Goal: Information Seeking & Learning: Check status

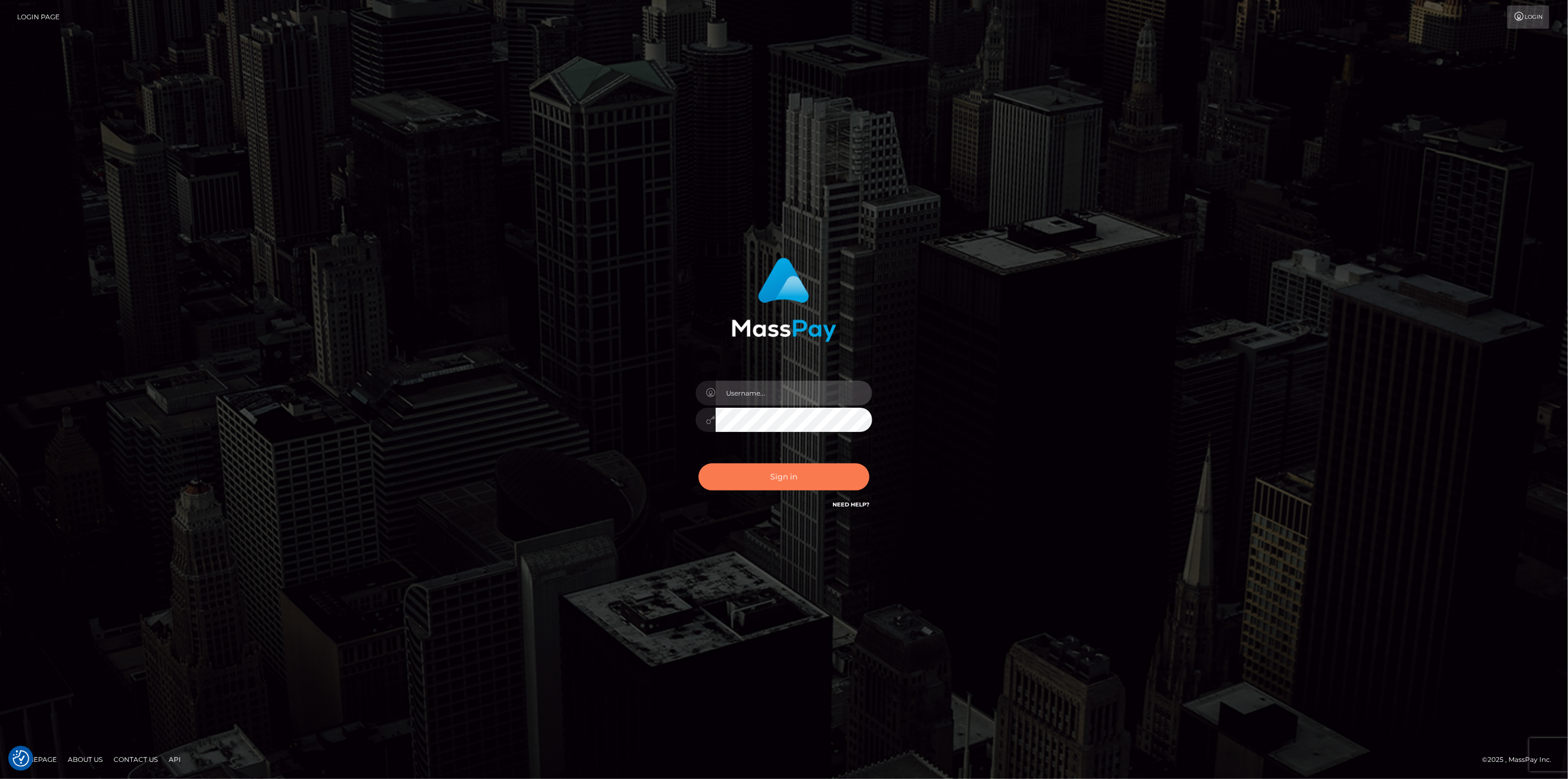
type input "scott.cm"
drag, startPoint x: 807, startPoint y: 482, endPoint x: 793, endPoint y: 460, distance: 26.1
click at [806, 482] on button "Sign in" at bounding box center [784, 477] width 171 height 27
type input "scott.cm"
click at [717, 487] on button "Sign in" at bounding box center [784, 477] width 171 height 27
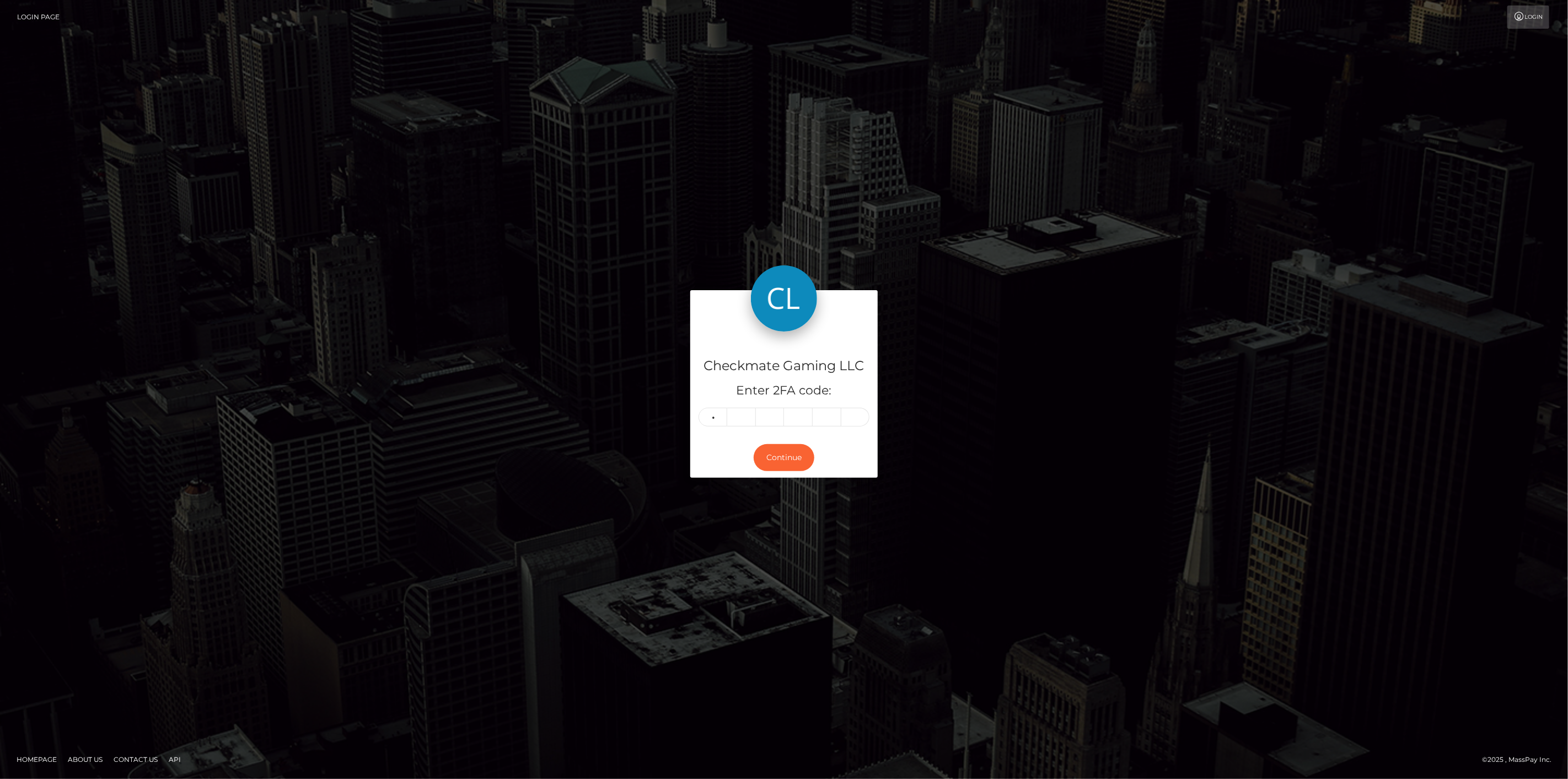
type input "6"
type input "2"
type input "6"
type input "1"
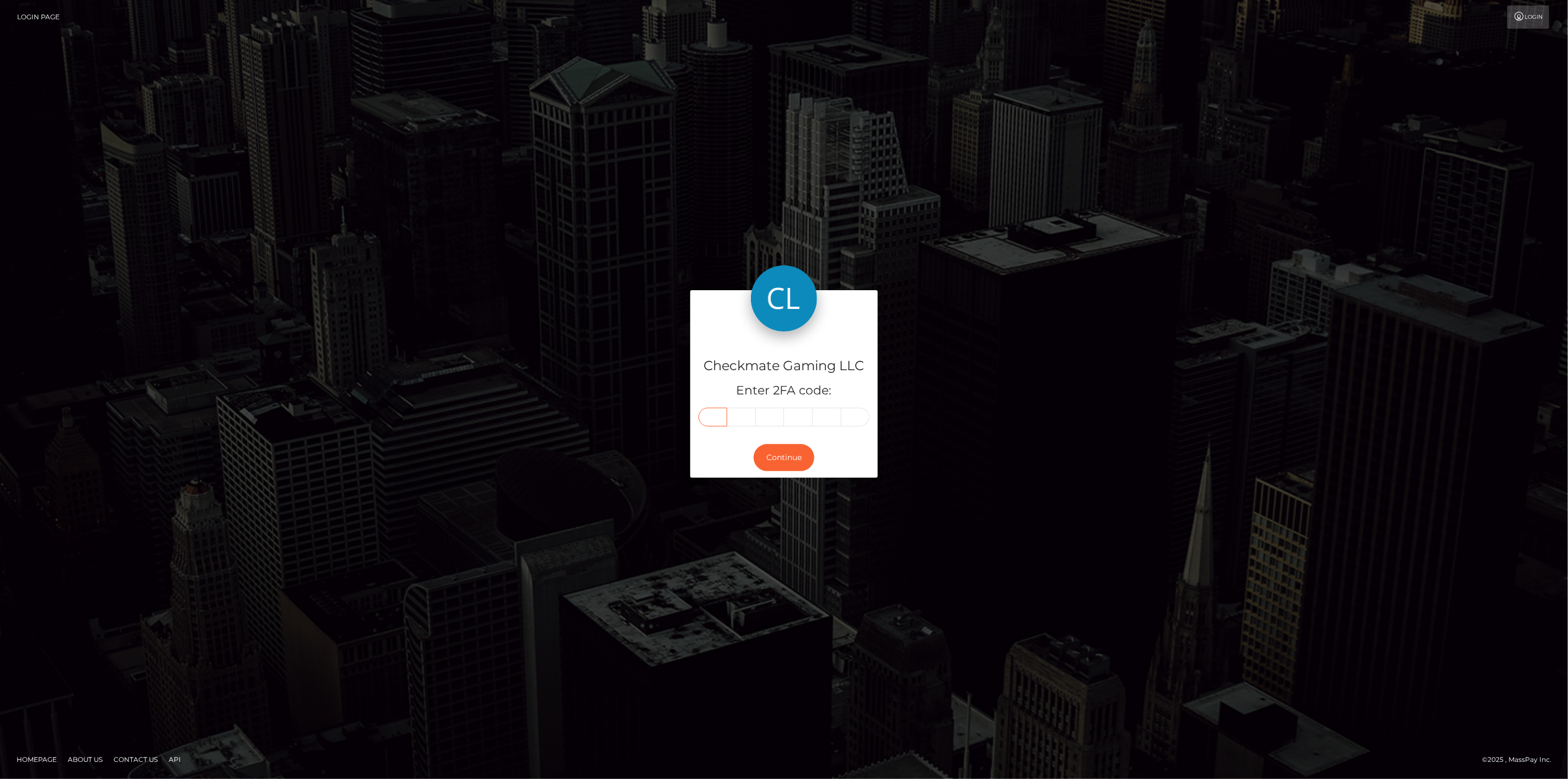
type input "6"
type input "0"
type input "2"
type input "6"
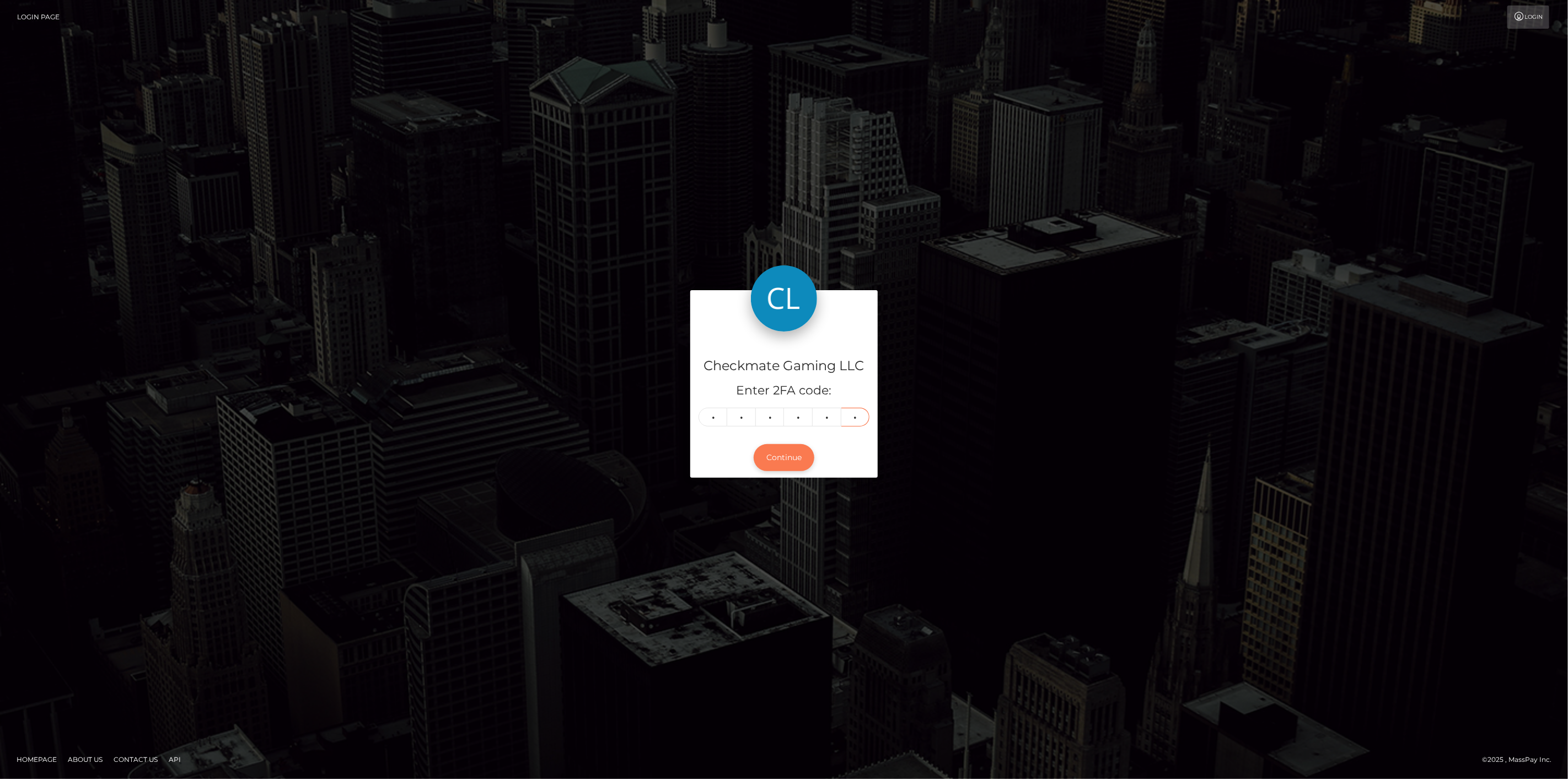
type input "1"
click at [769, 466] on button "Continue" at bounding box center [784, 457] width 61 height 27
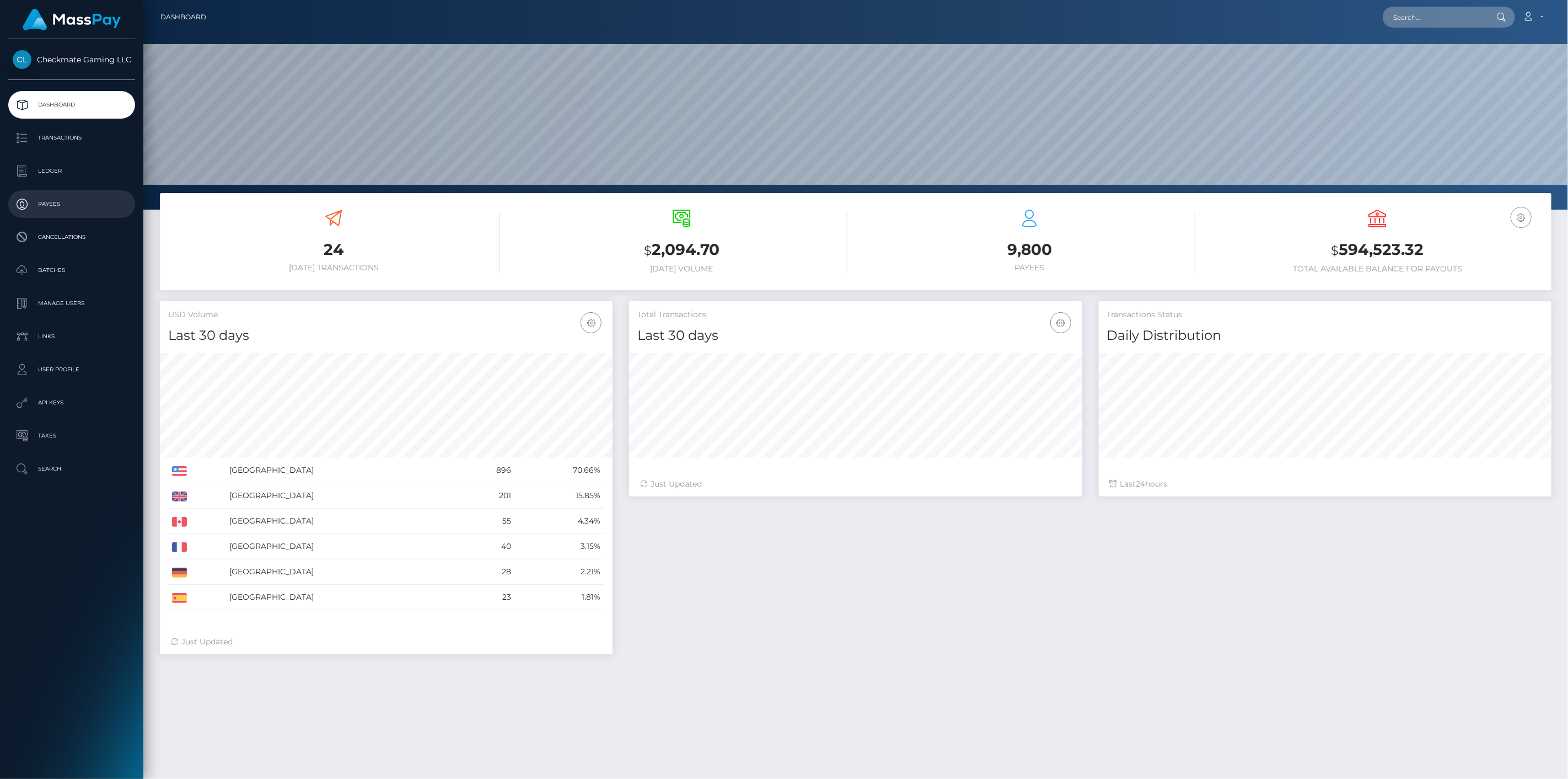
scroll to position [195, 453]
click at [59, 205] on p "Payees" at bounding box center [71, 204] width 118 height 17
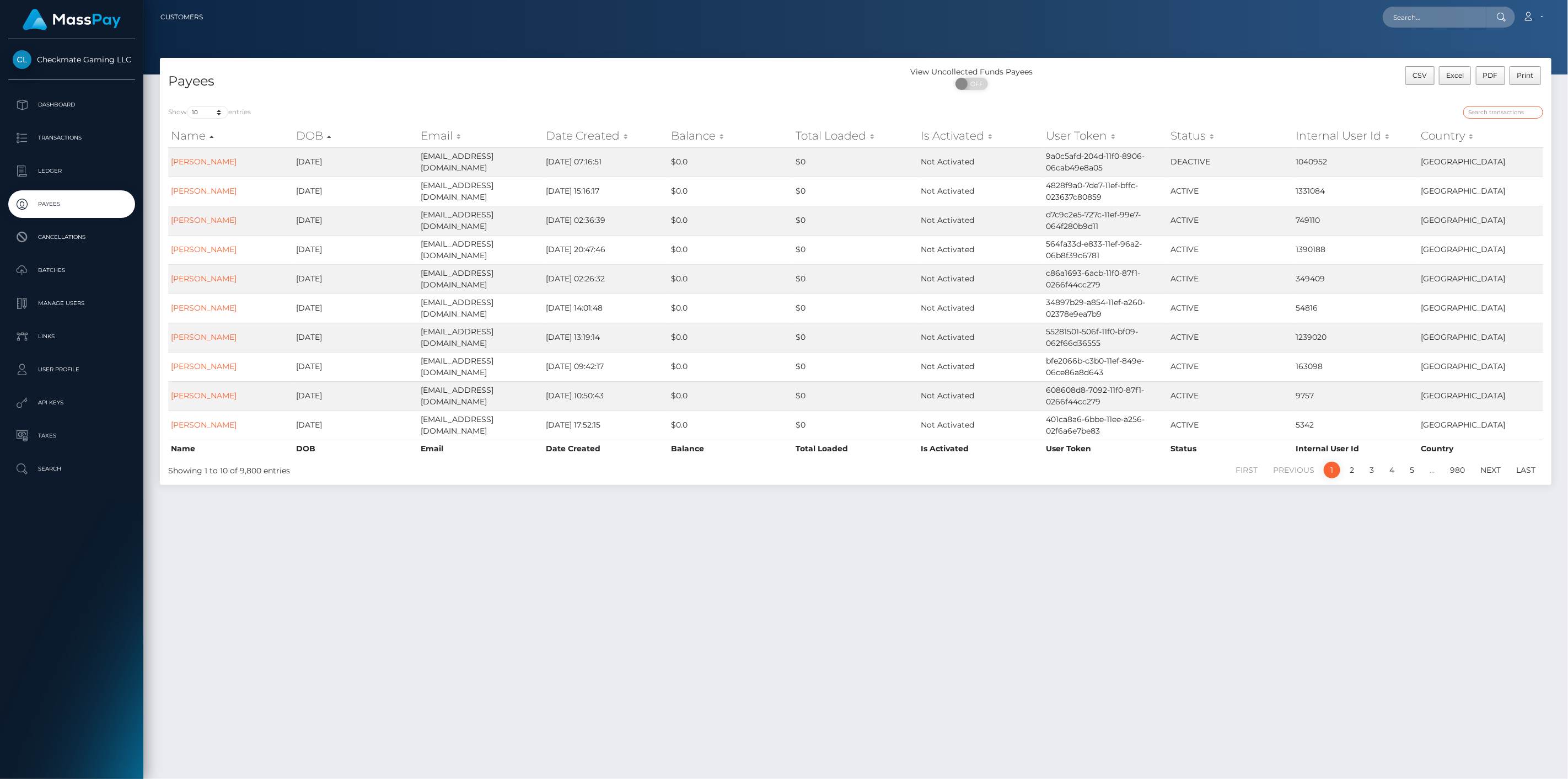
paste input "38639"
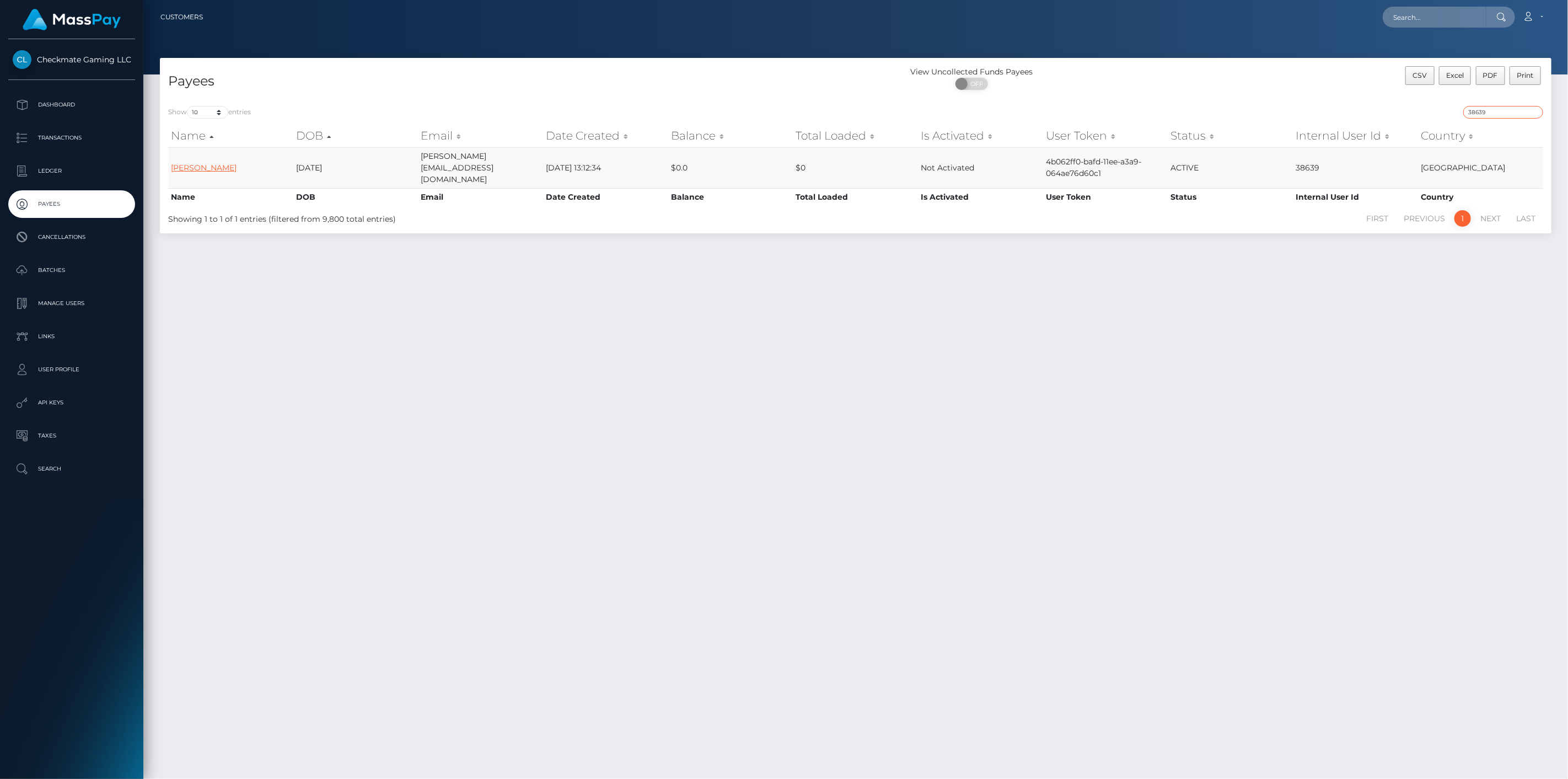
type input "38639"
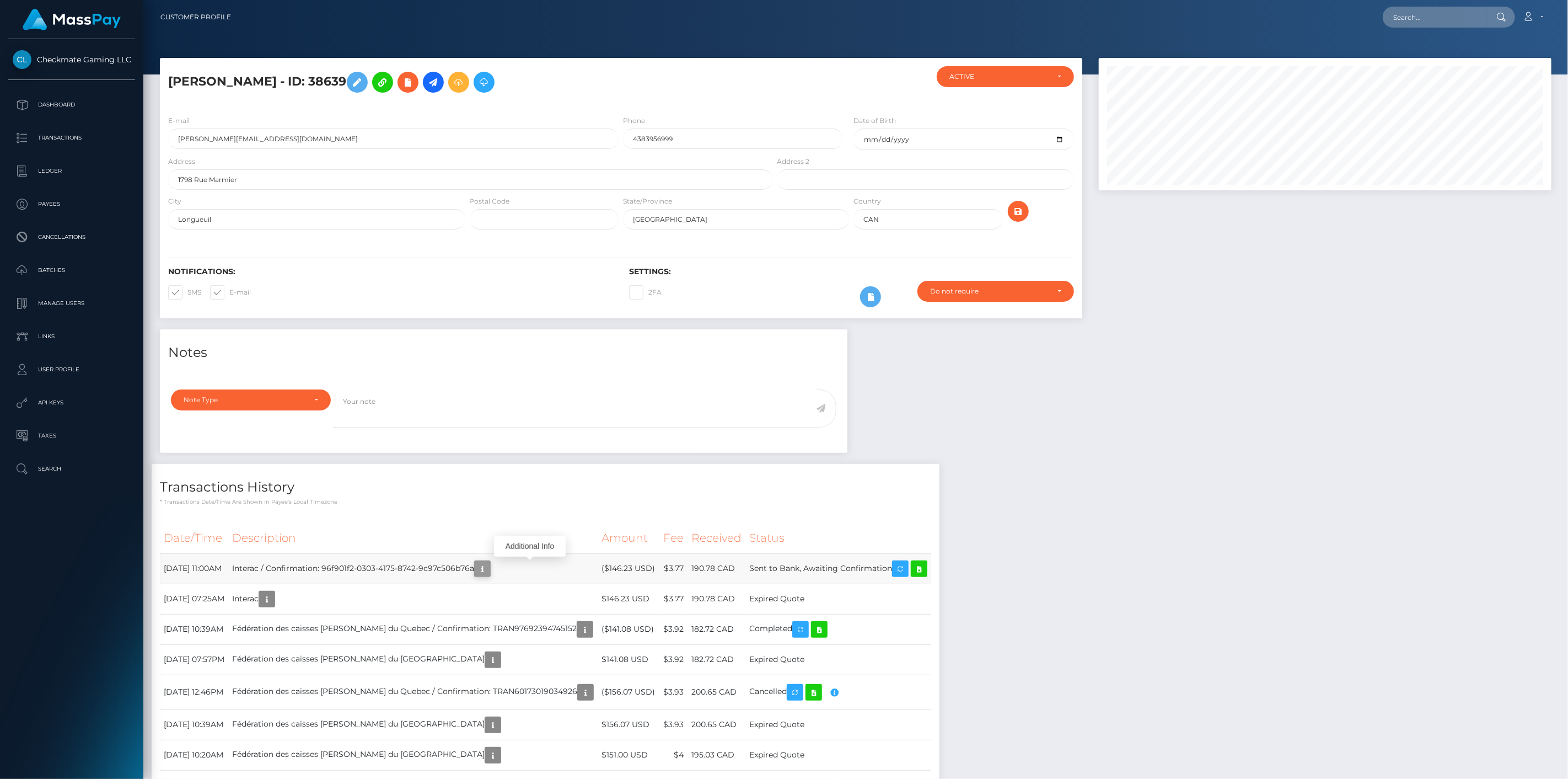
scroll to position [132, 453]
drag, startPoint x: 705, startPoint y: 567, endPoint x: 614, endPoint y: 569, distance: 91.0
click at [614, 569] on tr "September 10, 2025 11:00AM Interac / Confirmation: 96f901f2-0303-4175-8742-9c97…" at bounding box center [545, 569] width 771 height 30
click at [598, 569] on td "Interac / Confirmation: 96f901f2-0303-4175-8742-9c97c506b76a" at bounding box center [412, 569] width 370 height 30
drag, startPoint x: 615, startPoint y: 569, endPoint x: 717, endPoint y: 564, distance: 102.1
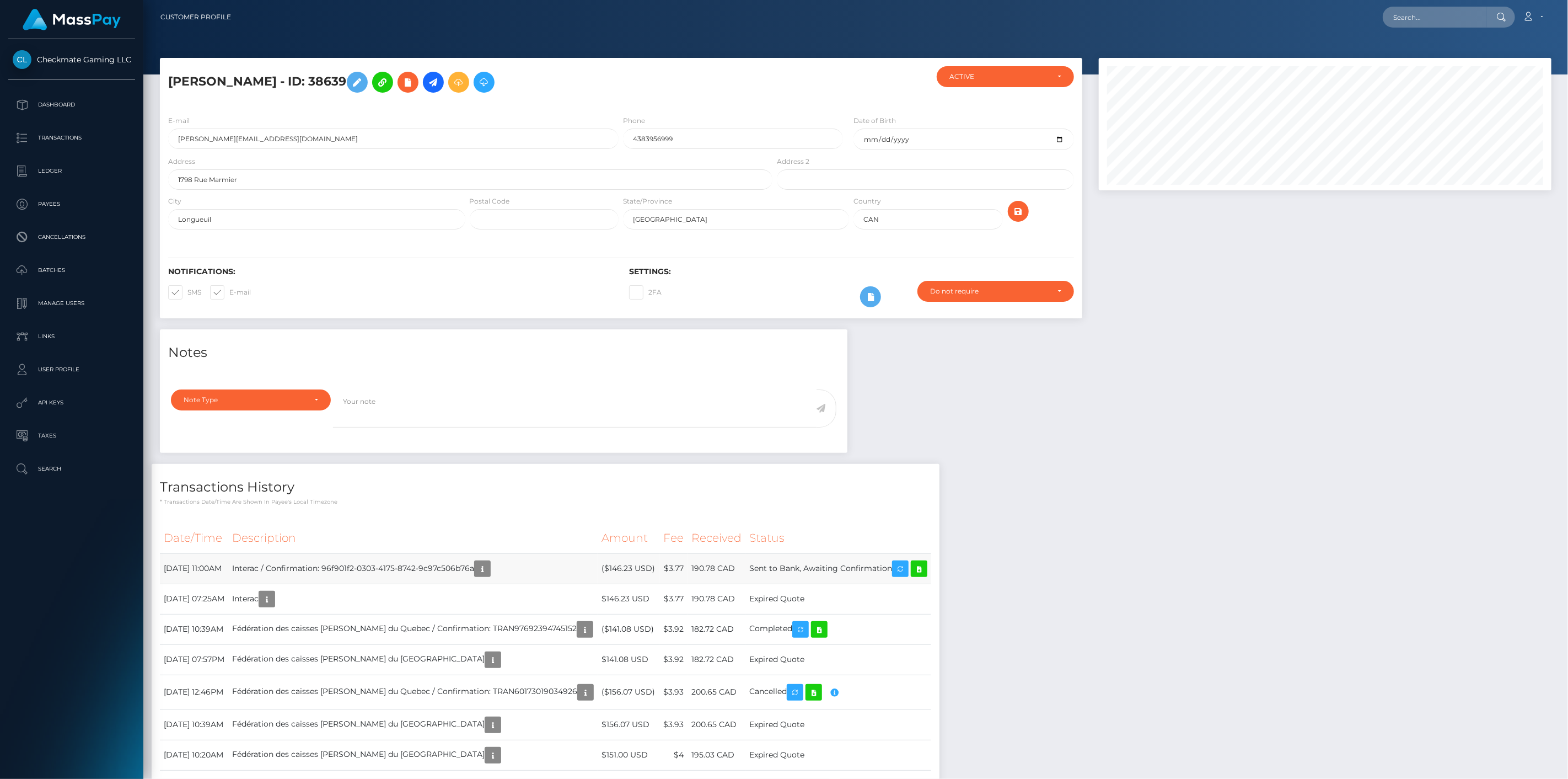
click at [709, 564] on tr "September 10, 2025 11:00AM Interac / Confirmation: 96f901f2-0303-4175-8742-9c97…" at bounding box center [545, 569] width 771 height 30
drag, startPoint x: 763, startPoint y: 569, endPoint x: 624, endPoint y: 578, distance: 139.3
click at [624, 578] on tr "September 10, 2025 11:00AM Interac / Confirmation: 96f901f2-0303-4175-8742-9c97…" at bounding box center [545, 569] width 771 height 30
click at [624, 578] on td "($146.23 USD)" at bounding box center [628, 569] width 61 height 30
drag, startPoint x: 621, startPoint y: 567, endPoint x: 761, endPoint y: 569, distance: 140.0
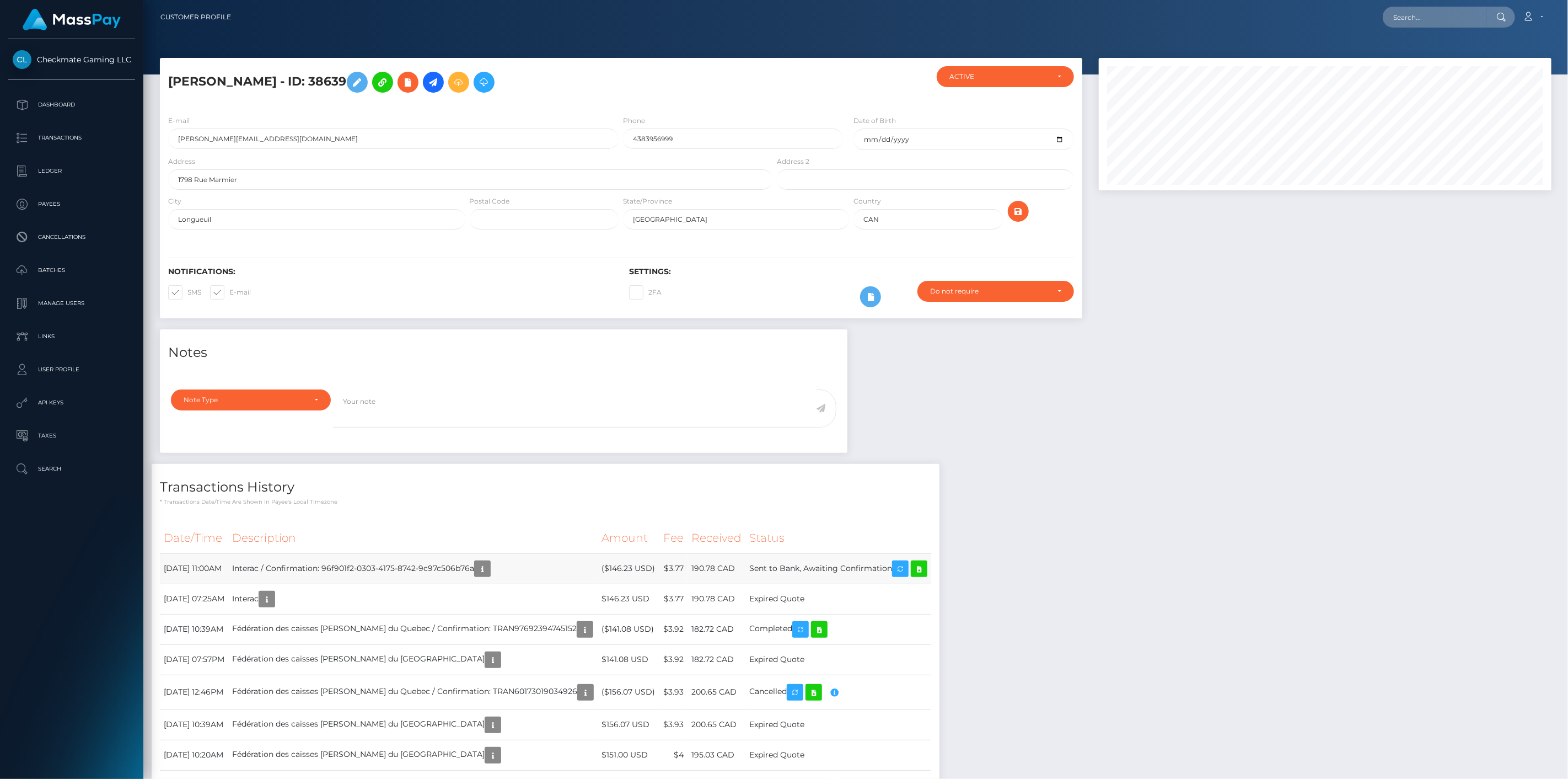
click at [761, 569] on tr "September 10, 2025 11:00AM Interac / Confirmation: 96f901f2-0303-4175-8742-9c97…" at bounding box center [545, 569] width 771 height 30
click at [746, 569] on td "190.78 CAD" at bounding box center [717, 569] width 58 height 30
drag, startPoint x: 762, startPoint y: 568, endPoint x: 615, endPoint y: 560, distance: 147.2
click at [615, 560] on tr "September 10, 2025 11:00AM Interac / Confirmation: 96f901f2-0303-4175-8742-9c97…" at bounding box center [545, 569] width 771 height 30
click at [598, 560] on td "Interac / Confirmation: 96f901f2-0303-4175-8742-9c97c506b76a" at bounding box center [412, 569] width 370 height 30
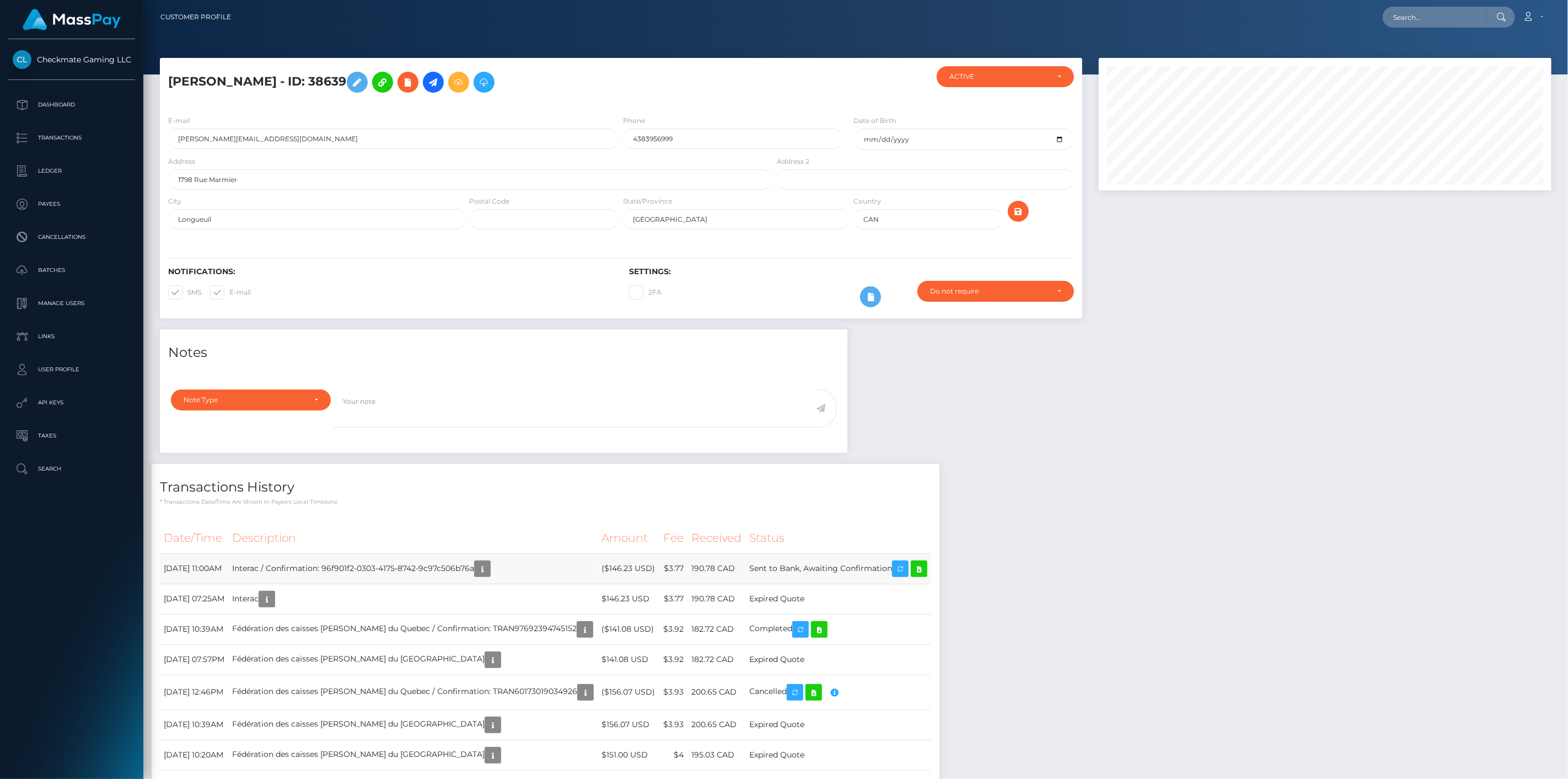
drag, startPoint x: 758, startPoint y: 567, endPoint x: 623, endPoint y: 567, distance: 135.0
click at [627, 567] on tr "September 10, 2025 11:00AM Interac / Confirmation: 96f901f2-0303-4175-8742-9c97…" at bounding box center [545, 569] width 771 height 30
click at [621, 566] on td "($146.23 USD)" at bounding box center [628, 569] width 61 height 30
drag, startPoint x: 619, startPoint y: 565, endPoint x: 769, endPoint y: 564, distance: 150.0
click at [769, 564] on tr "September 10, 2025 11:00AM Interac / Confirmation: 96f901f2-0303-4175-8742-9c97…" at bounding box center [545, 569] width 771 height 30
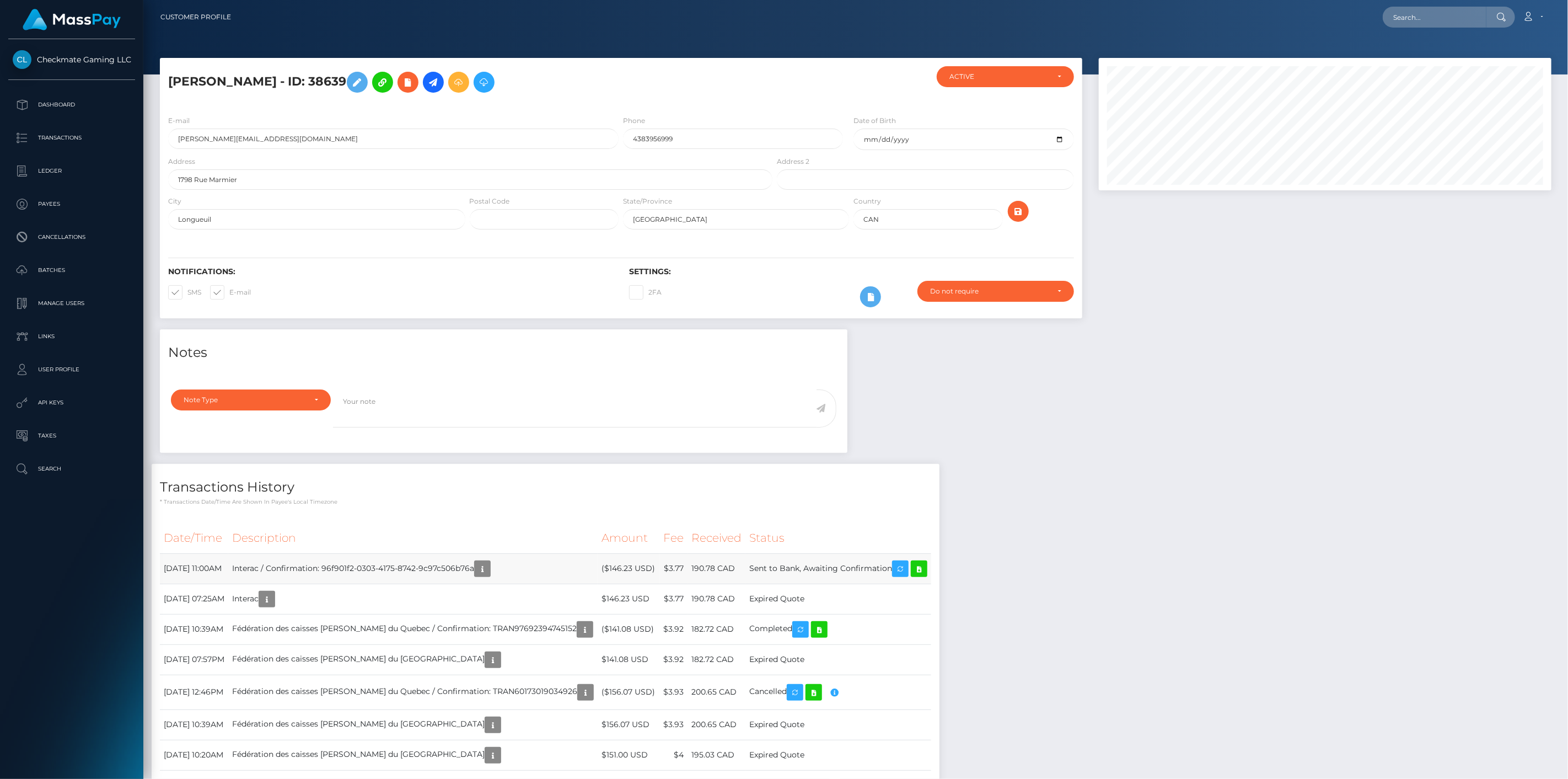
click at [746, 566] on td "190.78 CAD" at bounding box center [717, 569] width 58 height 30
drag, startPoint x: 762, startPoint y: 566, endPoint x: 613, endPoint y: 570, distance: 149.1
click at [613, 570] on tr "September 10, 2025 11:00AM Interac / Confirmation: 96f901f2-0303-4175-8742-9c97…" at bounding box center [545, 569] width 771 height 30
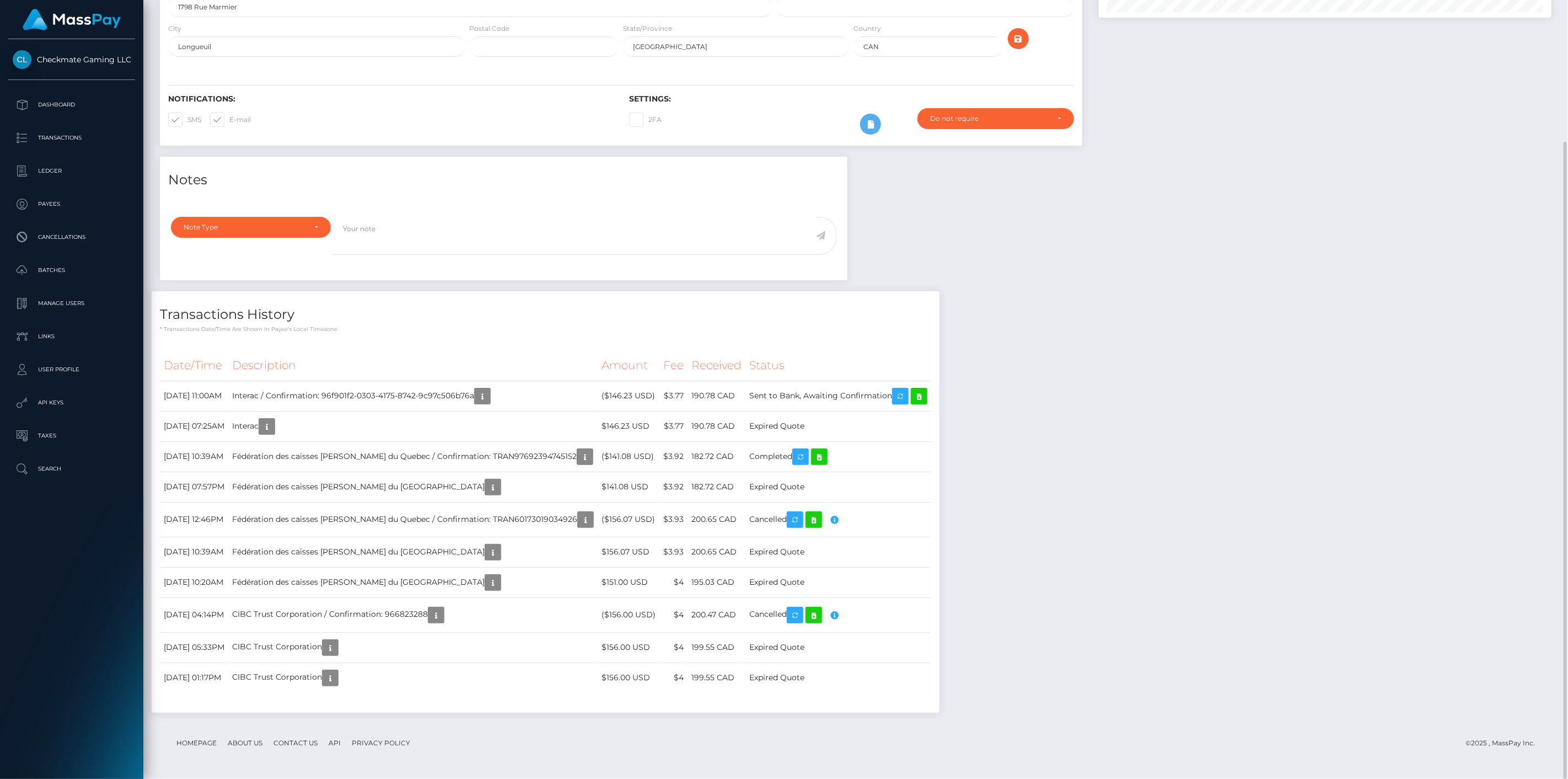
scroll to position [0, 0]
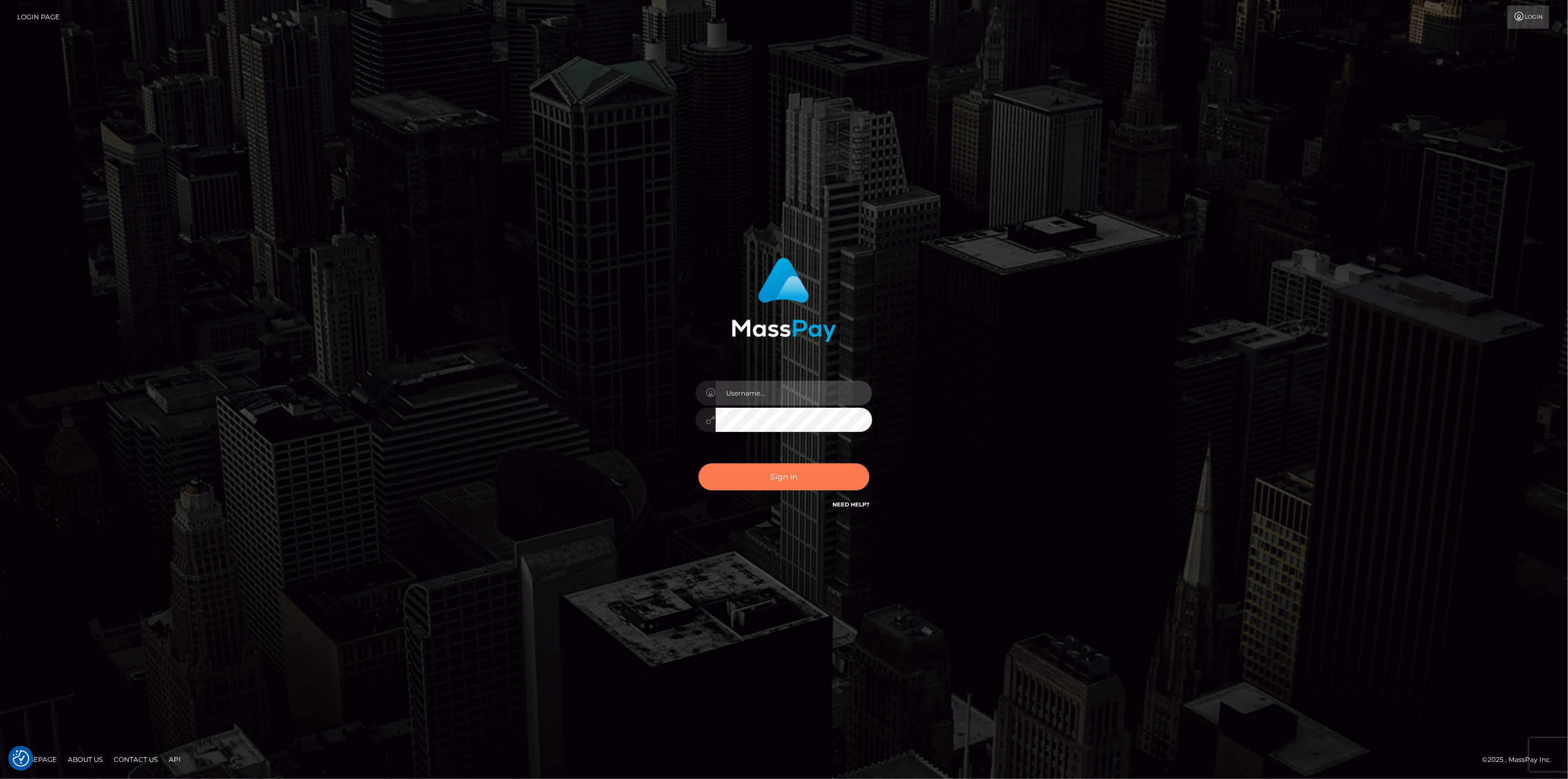
type input "scott.cm"
click at [758, 483] on button "Sign in" at bounding box center [784, 477] width 171 height 27
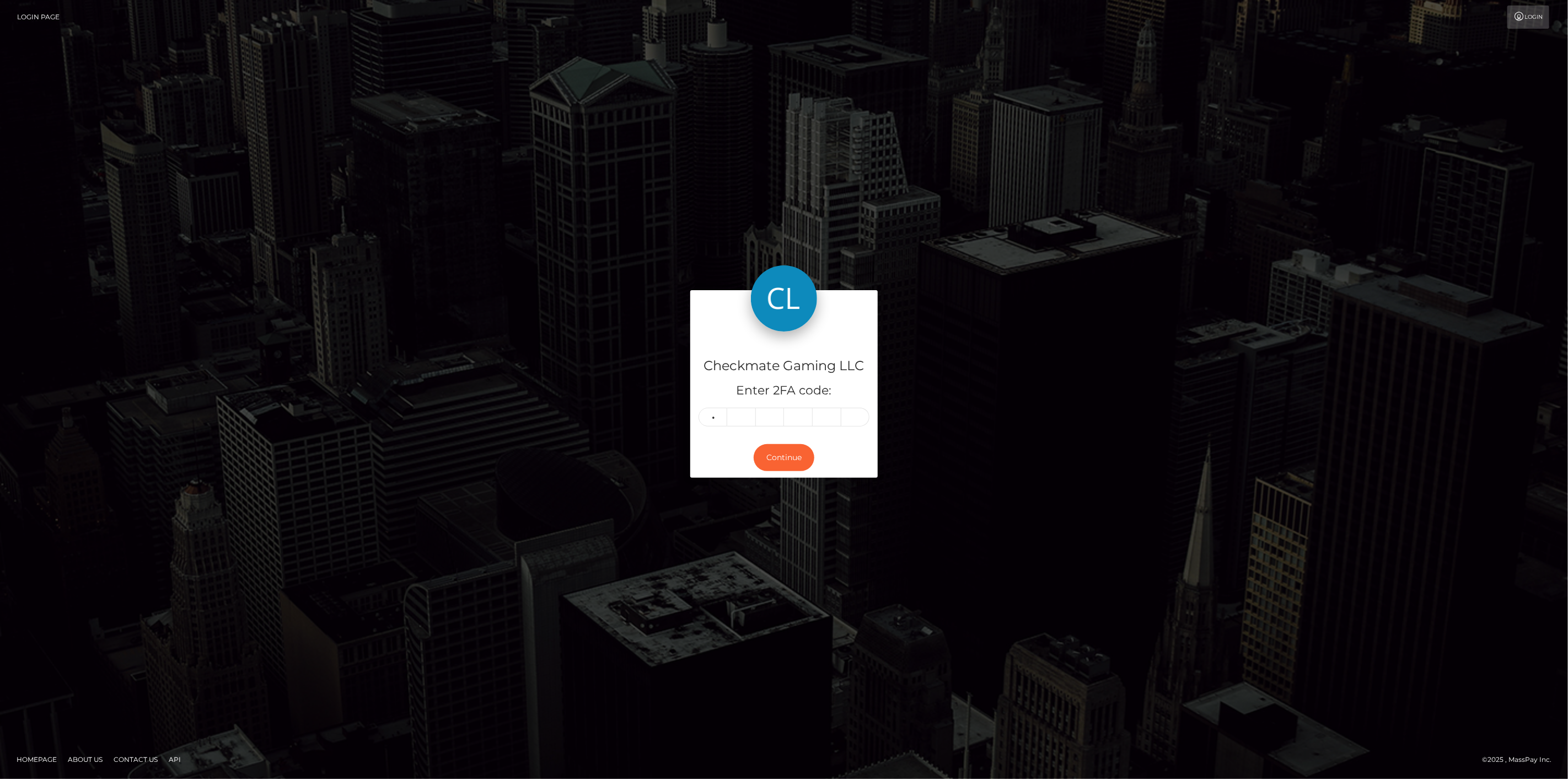
type input "4"
type input "8"
type input "1"
type input "4"
type input "6"
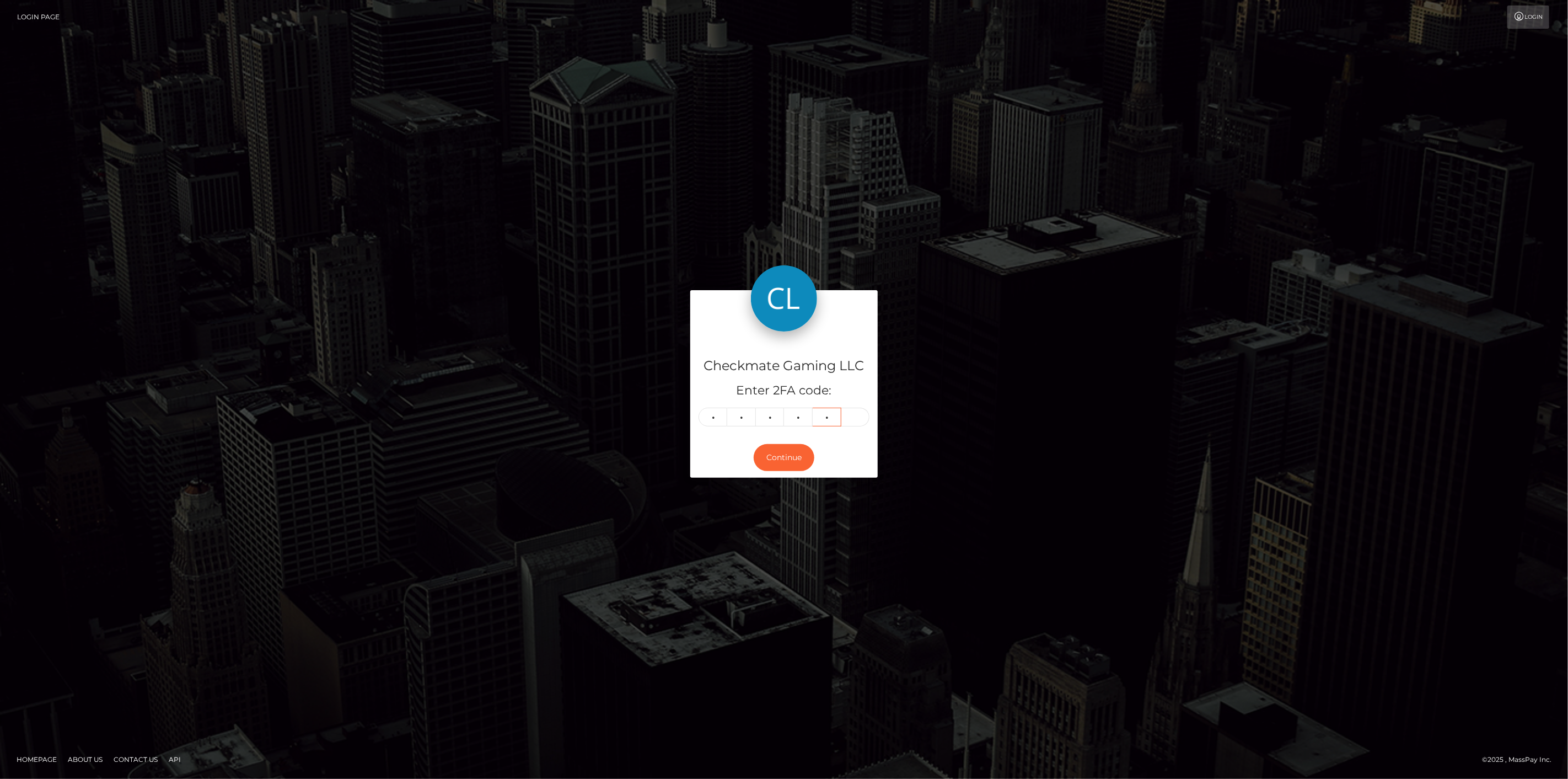
type input "6"
click at [773, 458] on button "Continue" at bounding box center [784, 457] width 61 height 27
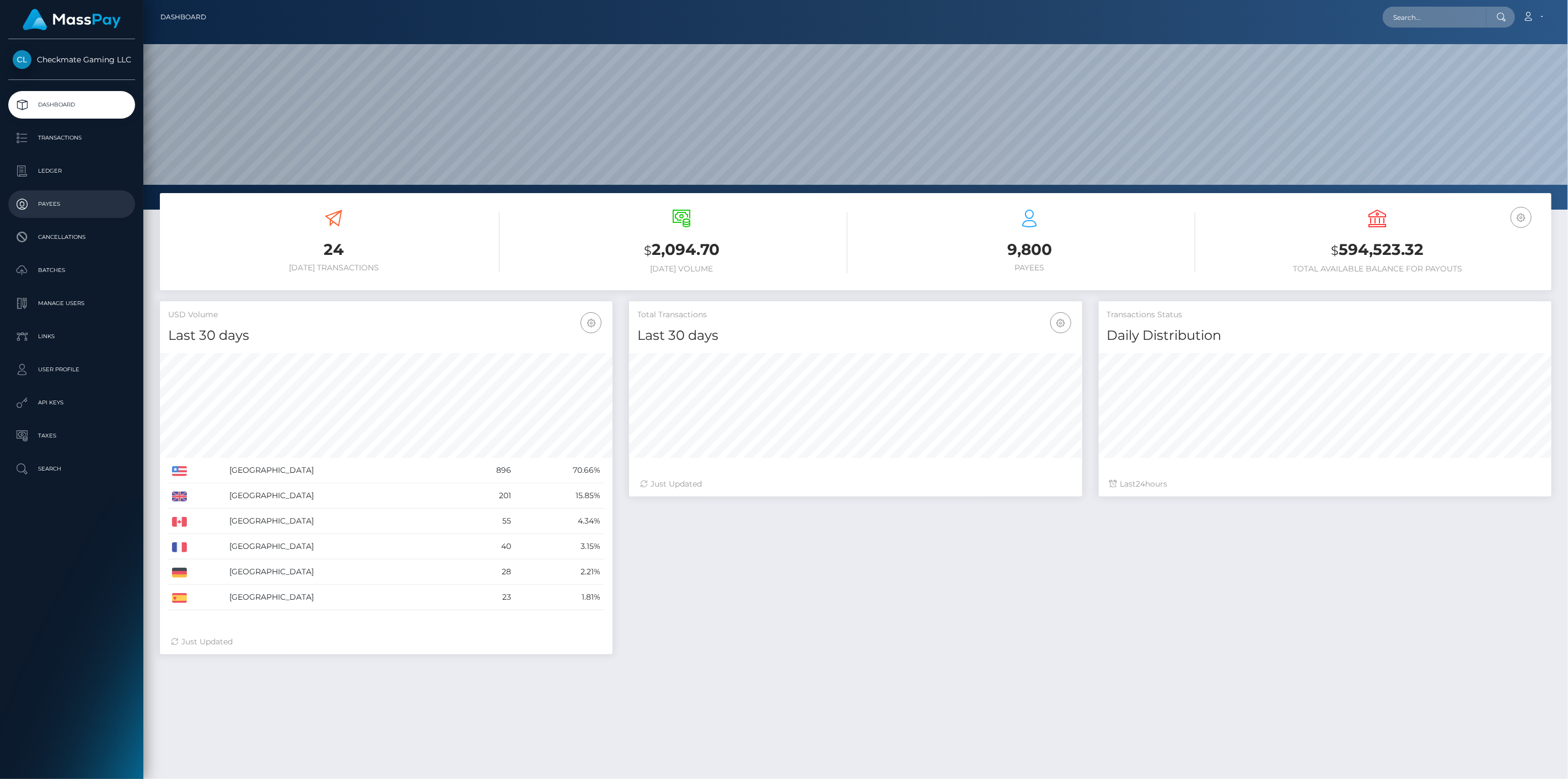
scroll to position [195, 453]
click at [38, 200] on p "Payees" at bounding box center [71, 204] width 118 height 17
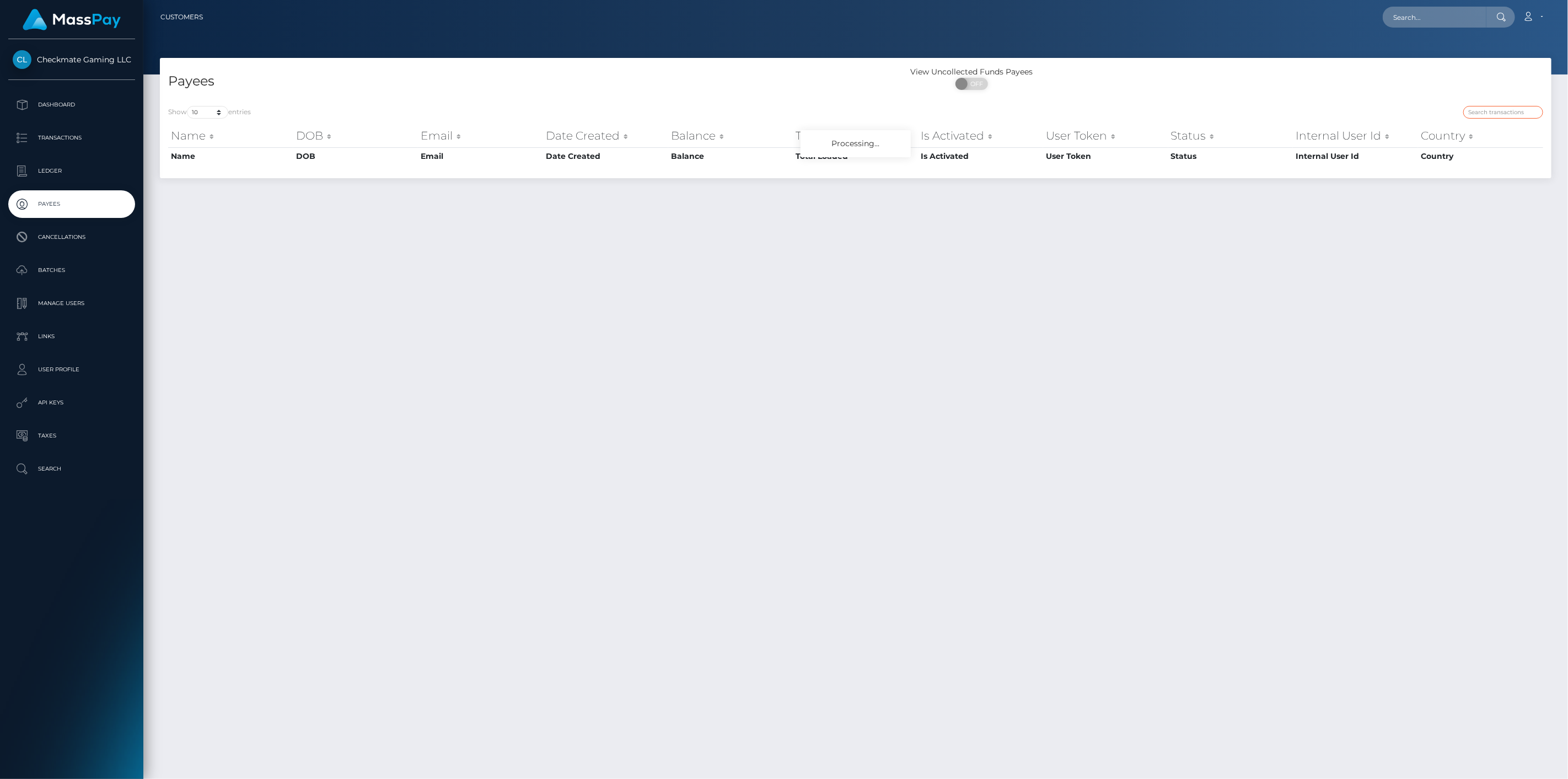
click at [1468, 111] on input "search" at bounding box center [1503, 112] width 80 height 13
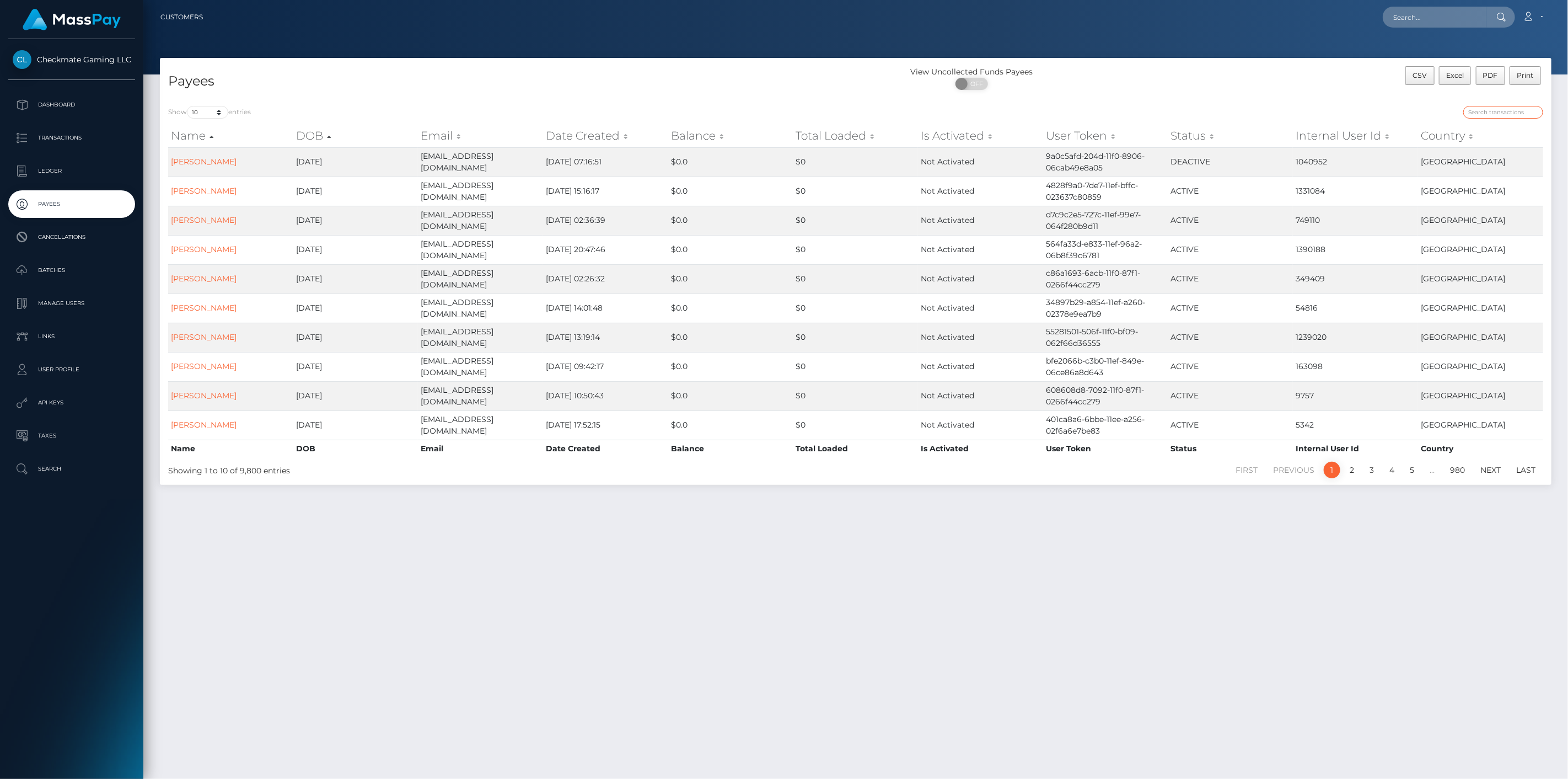
paste input "472668"
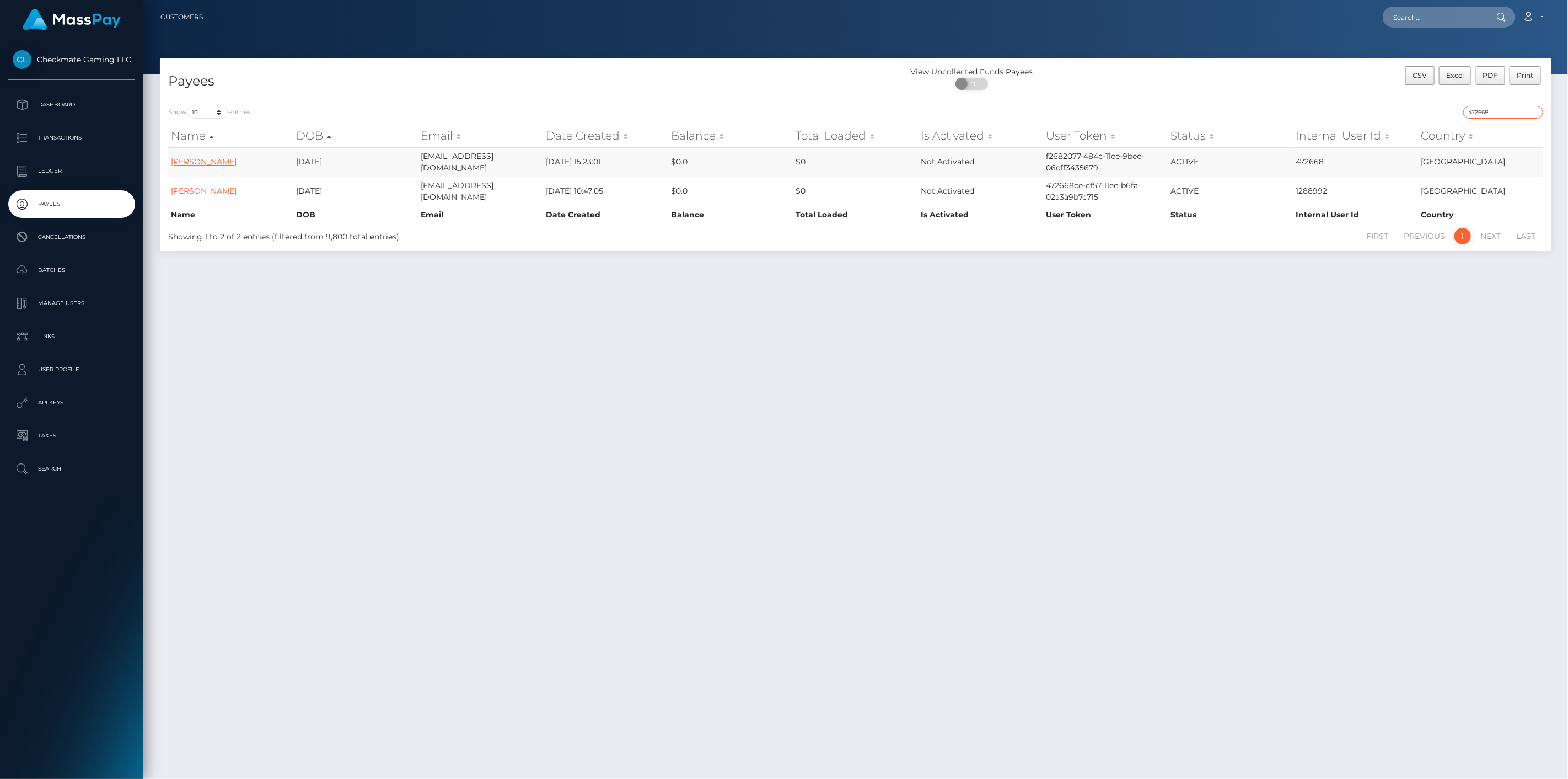
type input "472668"
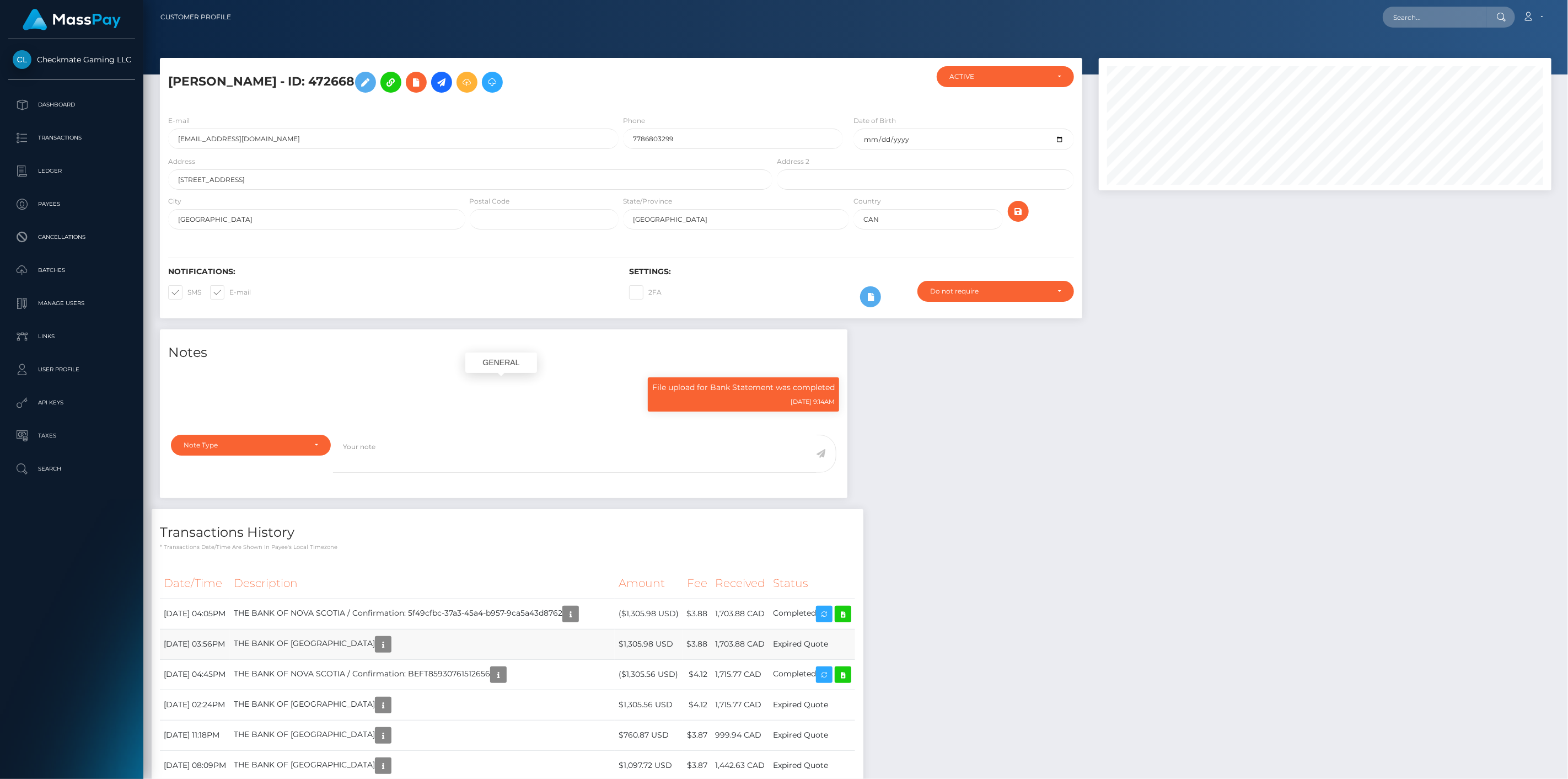
scroll to position [245, 0]
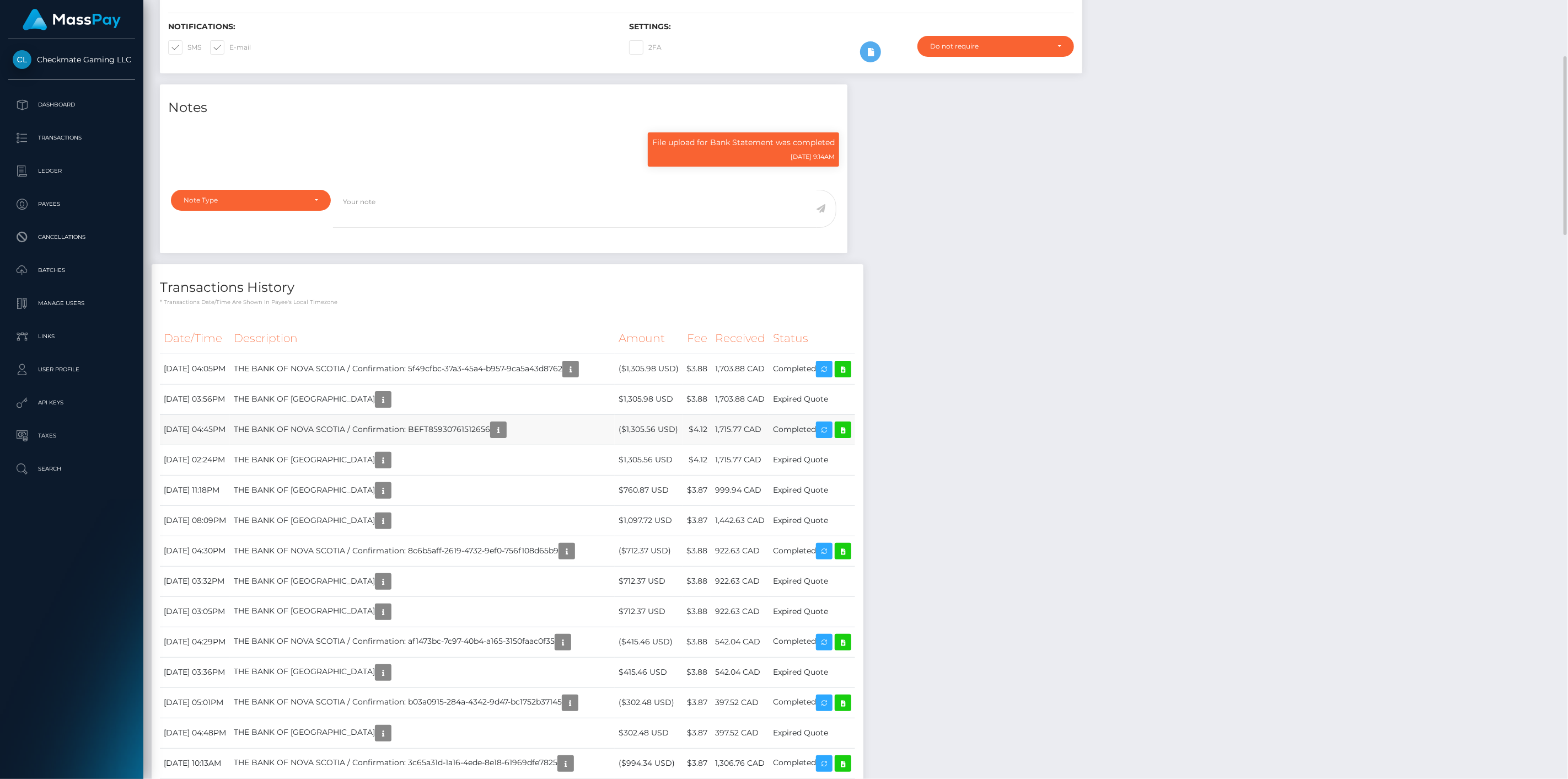
drag, startPoint x: 762, startPoint y: 432, endPoint x: 737, endPoint y: 433, distance: 25.0
click at [737, 433] on td "1,715.77 CAD" at bounding box center [740, 429] width 58 height 30
drag, startPoint x: 779, startPoint y: 425, endPoint x: 734, endPoint y: 428, distance: 45.1
click at [734, 428] on td "1,715.77 CAD" at bounding box center [740, 429] width 58 height 30
copy td "1,715.77 CAD"
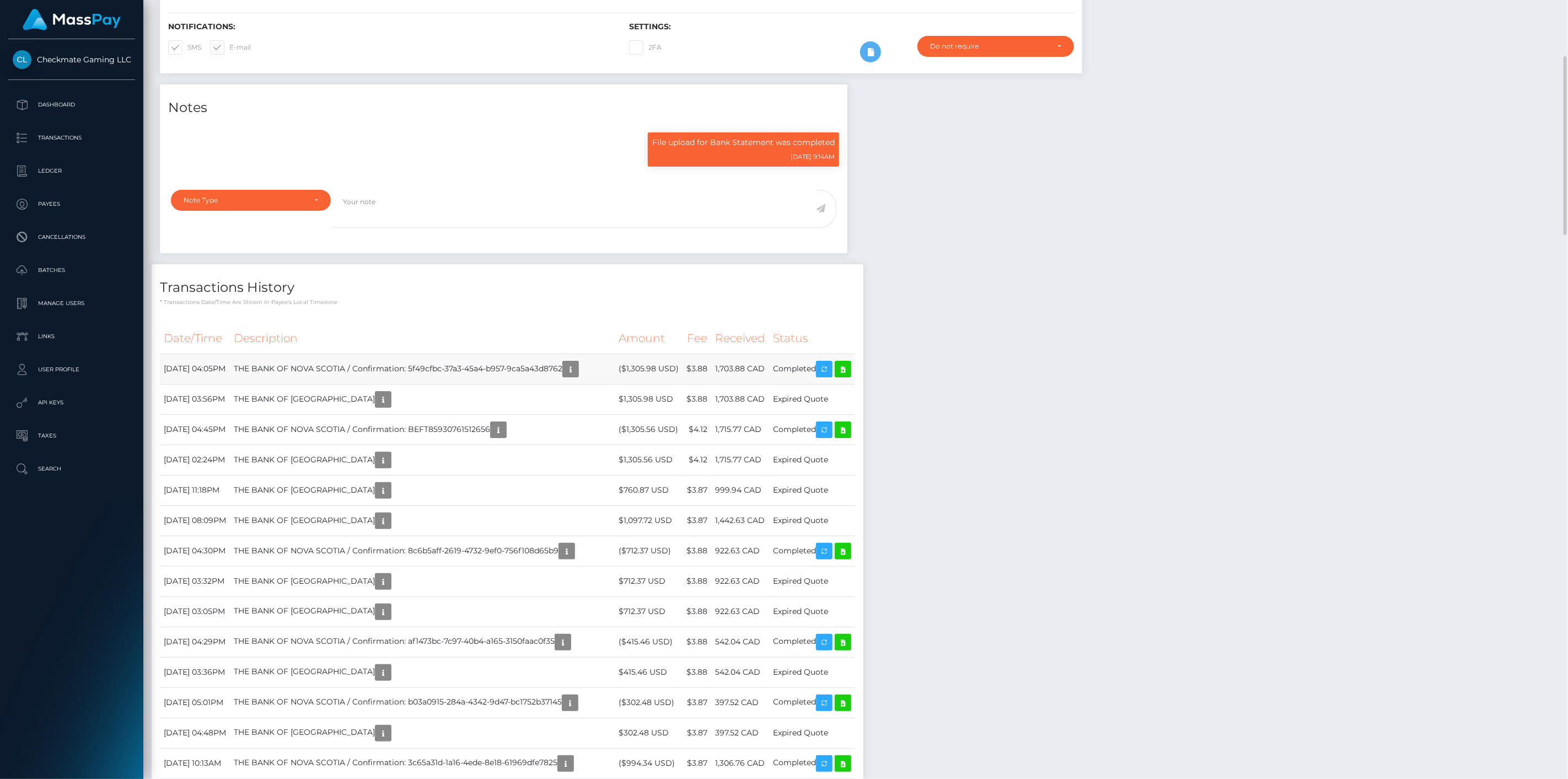
drag, startPoint x: 781, startPoint y: 370, endPoint x: 730, endPoint y: 372, distance: 51.0
click at [730, 372] on td "1,703.88 CAD" at bounding box center [740, 369] width 58 height 30
copy td "1,703.88 CAD"
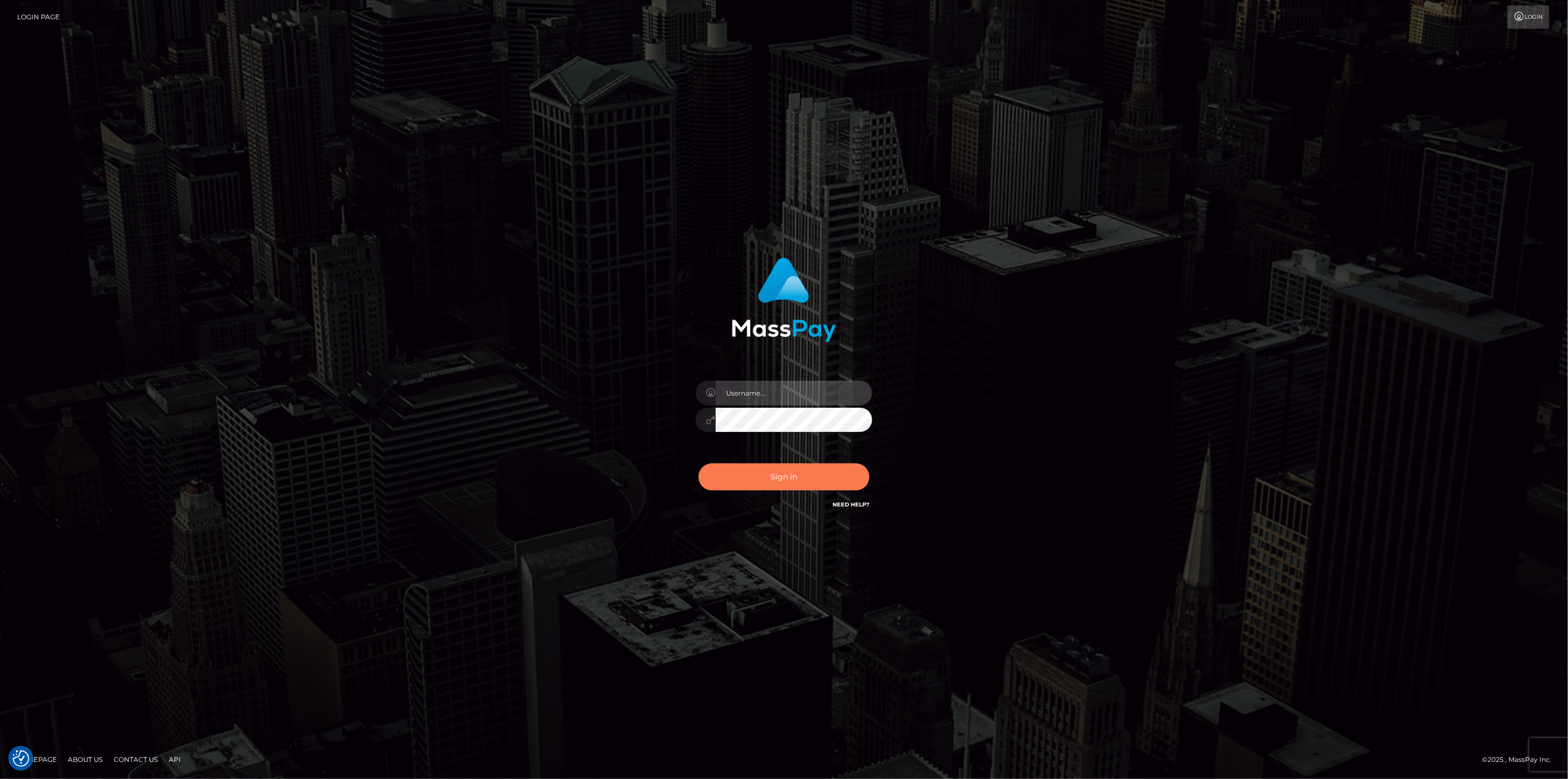
type input "[DOMAIN_NAME]"
click at [743, 472] on button "Sign in" at bounding box center [784, 477] width 171 height 27
type input "scott.cm"
drag, startPoint x: 0, startPoint y: 0, endPoint x: 740, endPoint y: 473, distance: 878.3
click at [740, 473] on button "Sign in" at bounding box center [784, 477] width 171 height 27
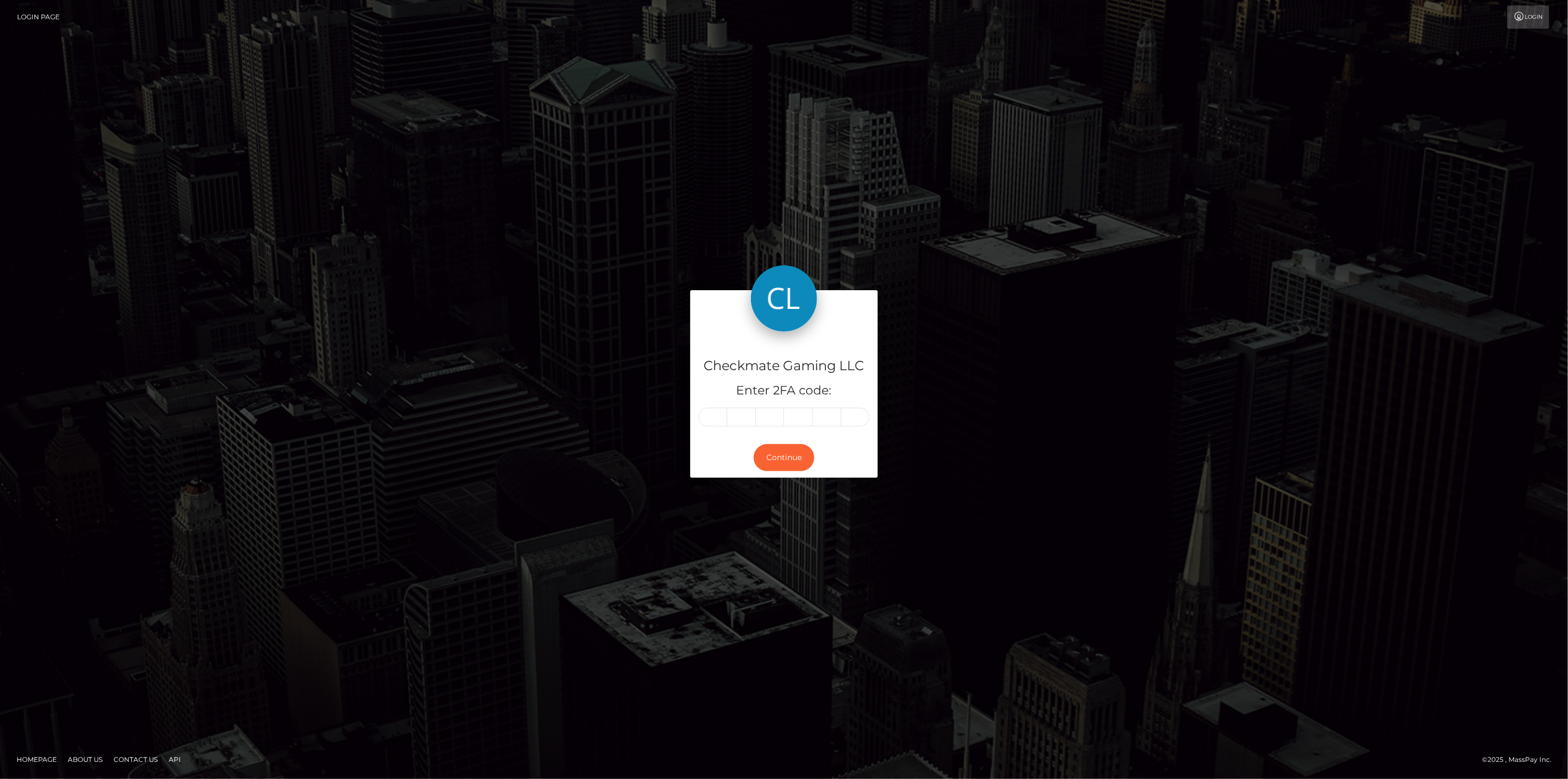
click at [719, 419] on input "text" at bounding box center [713, 417] width 28 height 19
type input "3"
type input "9"
type input "7"
type input "4"
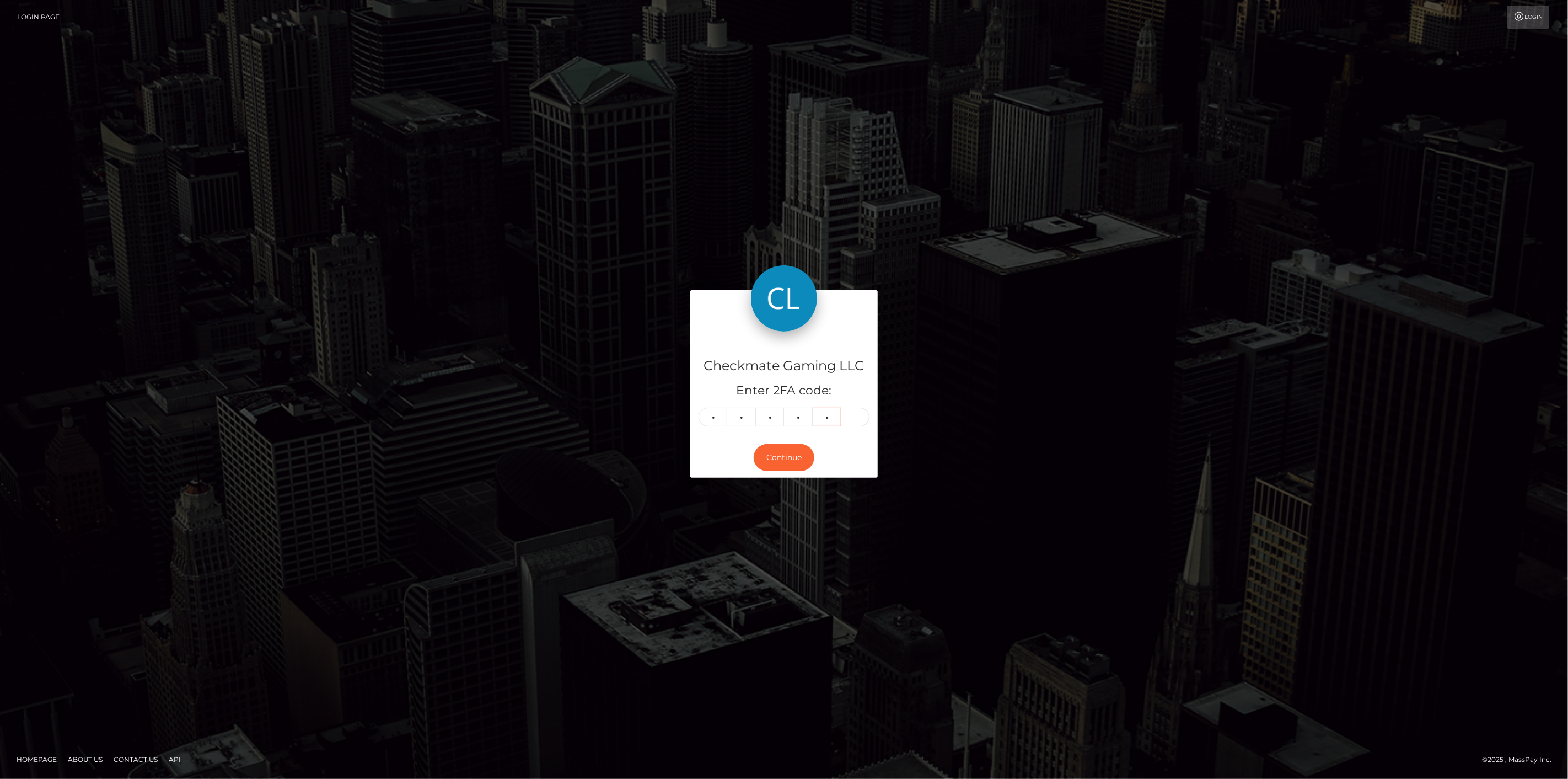
type input "2"
type input "1"
click at [771, 454] on button "Continue" at bounding box center [784, 457] width 61 height 27
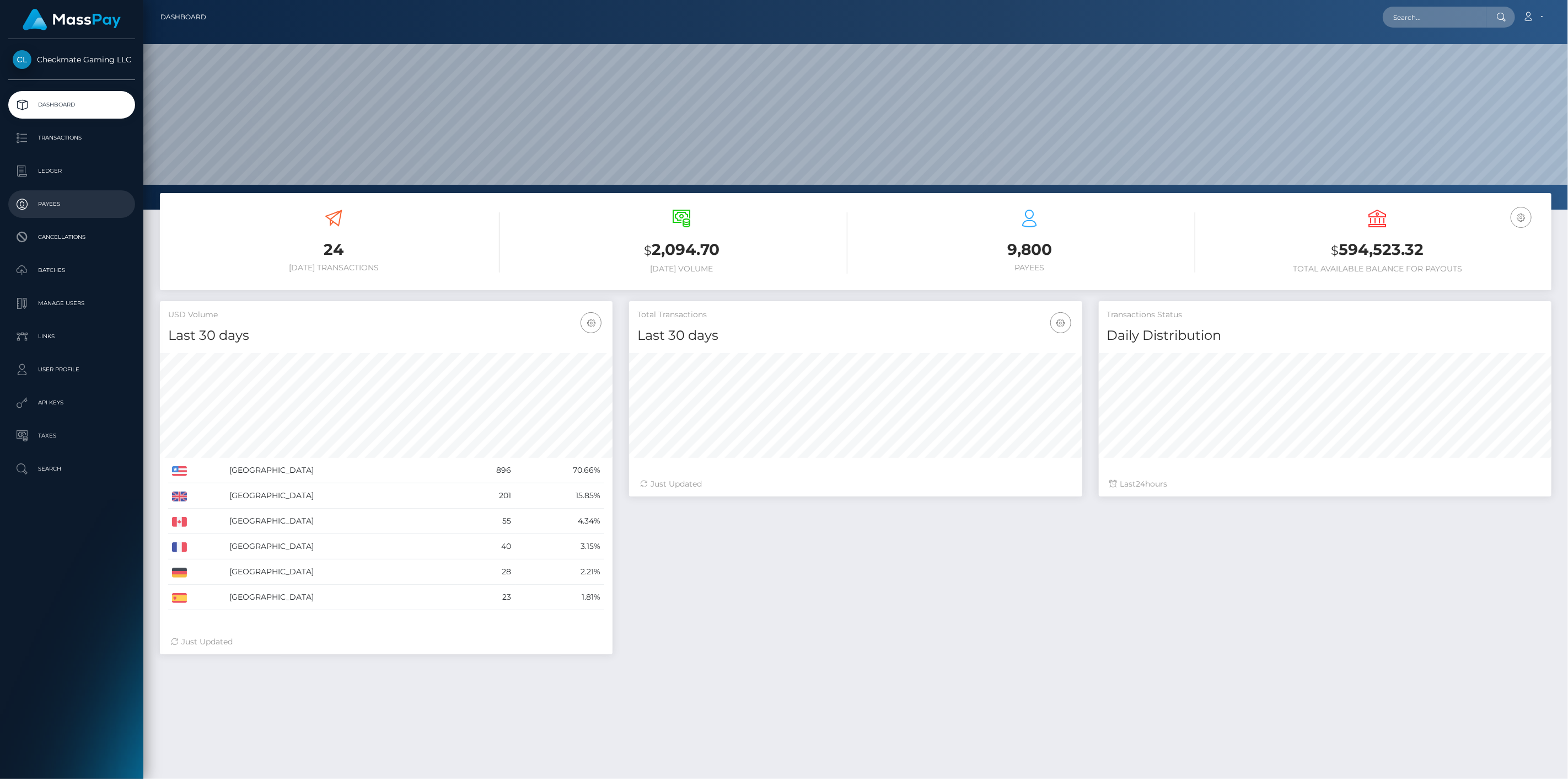
scroll to position [195, 453]
click at [65, 208] on p "Payees" at bounding box center [71, 204] width 118 height 17
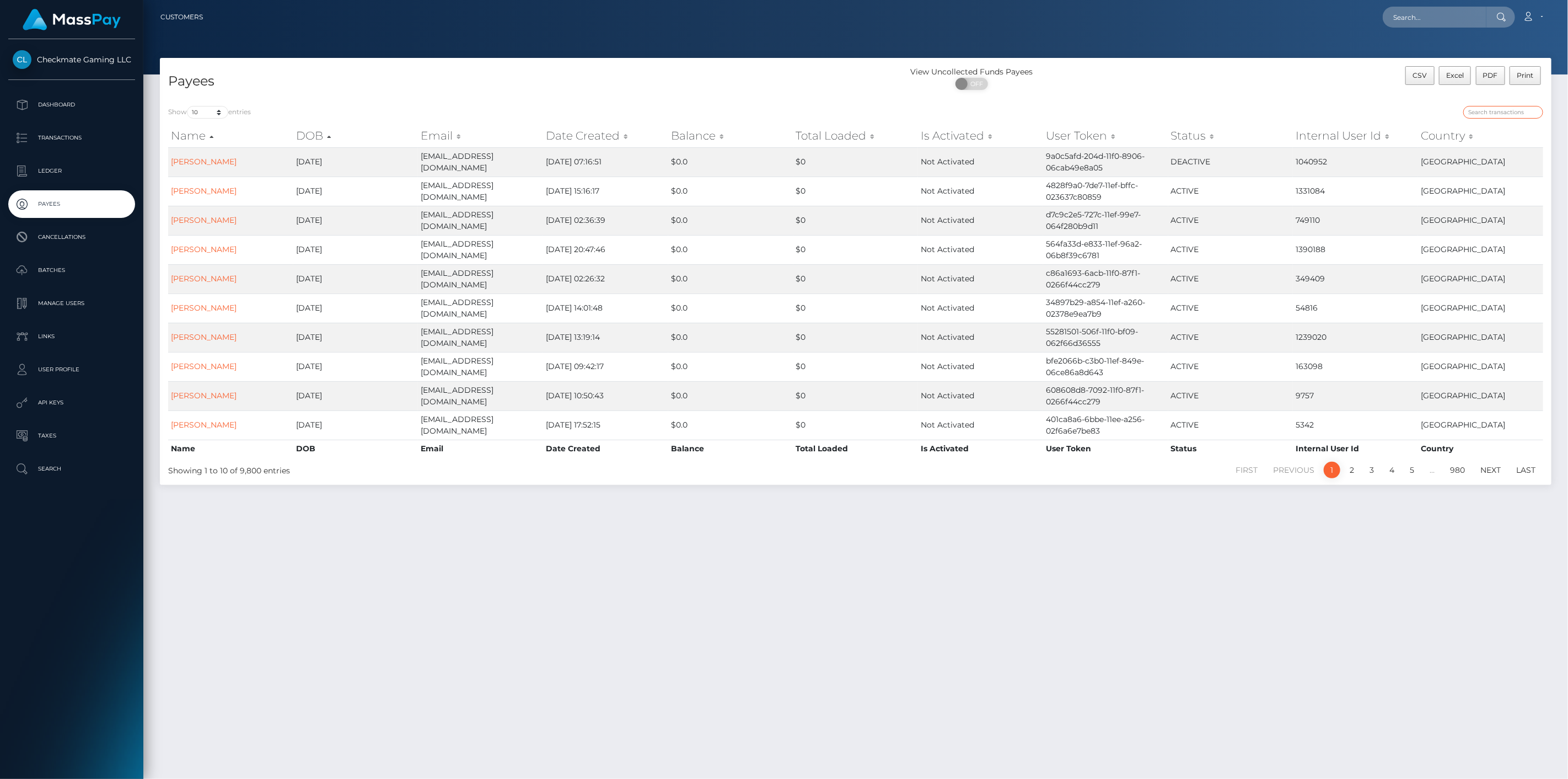
click at [1503, 106] on input "search" at bounding box center [1503, 112] width 80 height 13
paste input "472668"
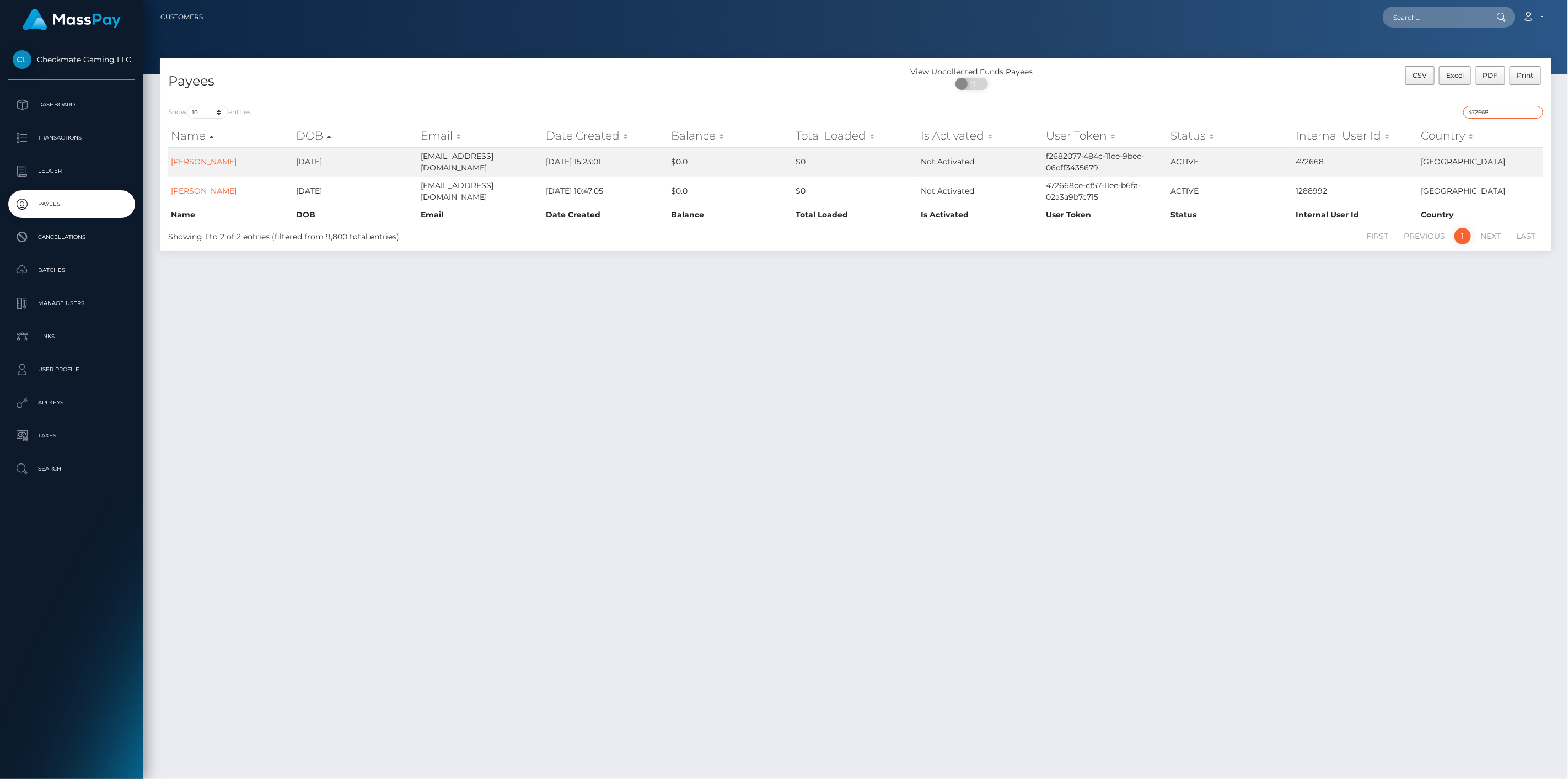
click at [1497, 116] on input "472668" at bounding box center [1503, 112] width 80 height 13
paste input "1371010"
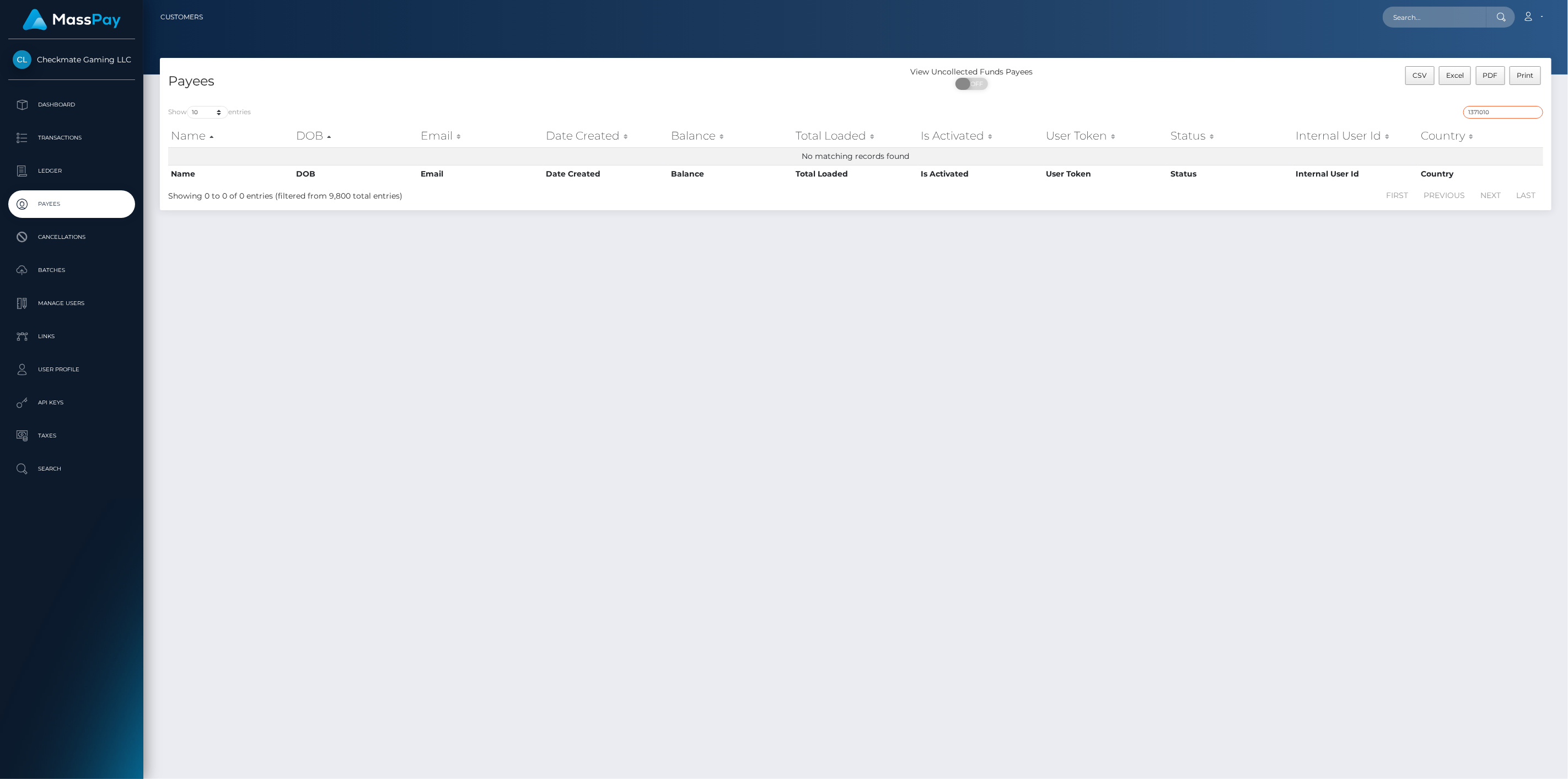
type input "1371010"
click at [967, 78] on span "OFF" at bounding box center [976, 84] width 28 height 12
checkbox input "true"
click at [1520, 116] on input "1371010" at bounding box center [1503, 112] width 80 height 13
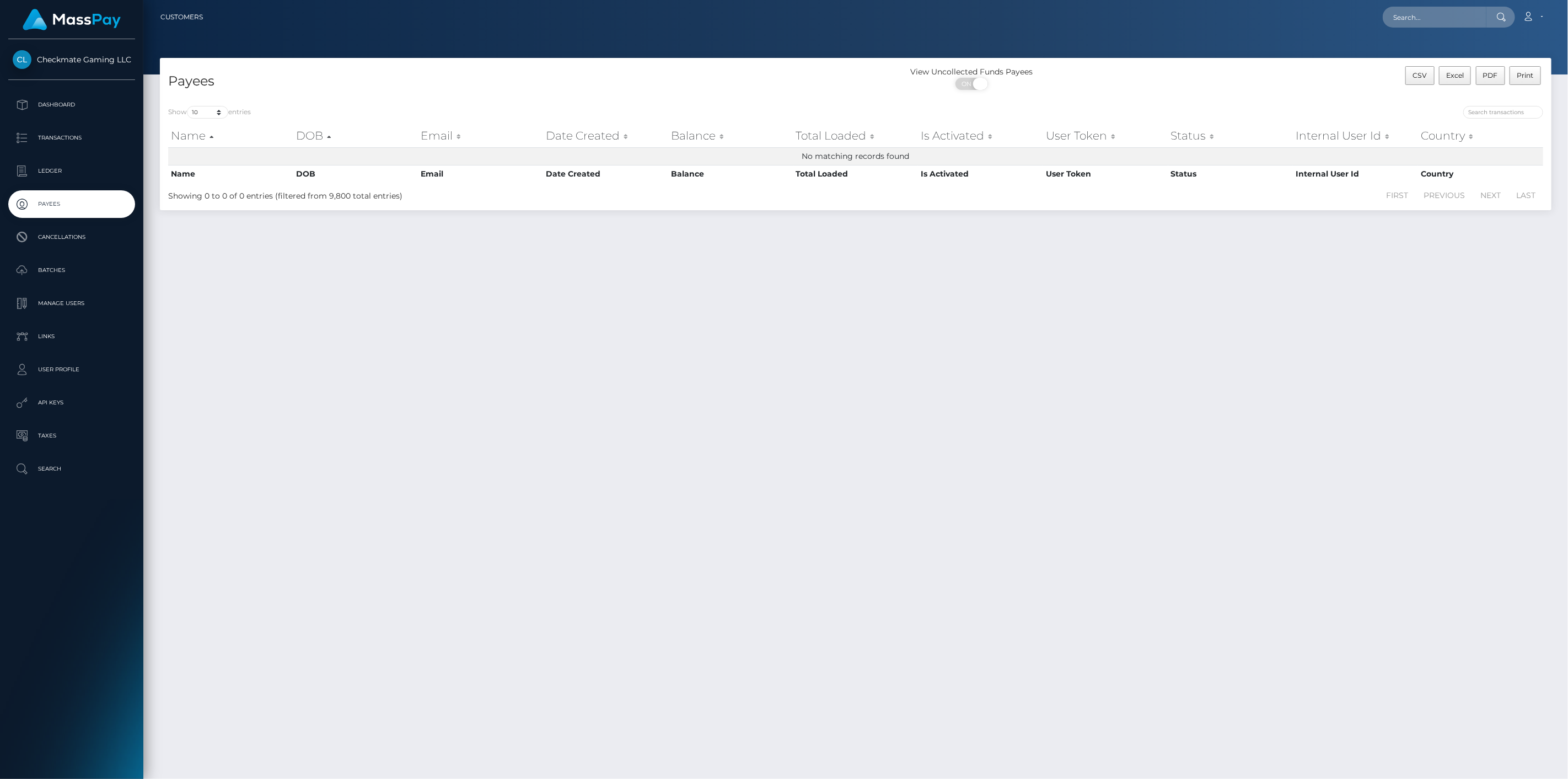
click at [974, 88] on span "ON" at bounding box center [968, 84] width 28 height 12
checkbox input "false"
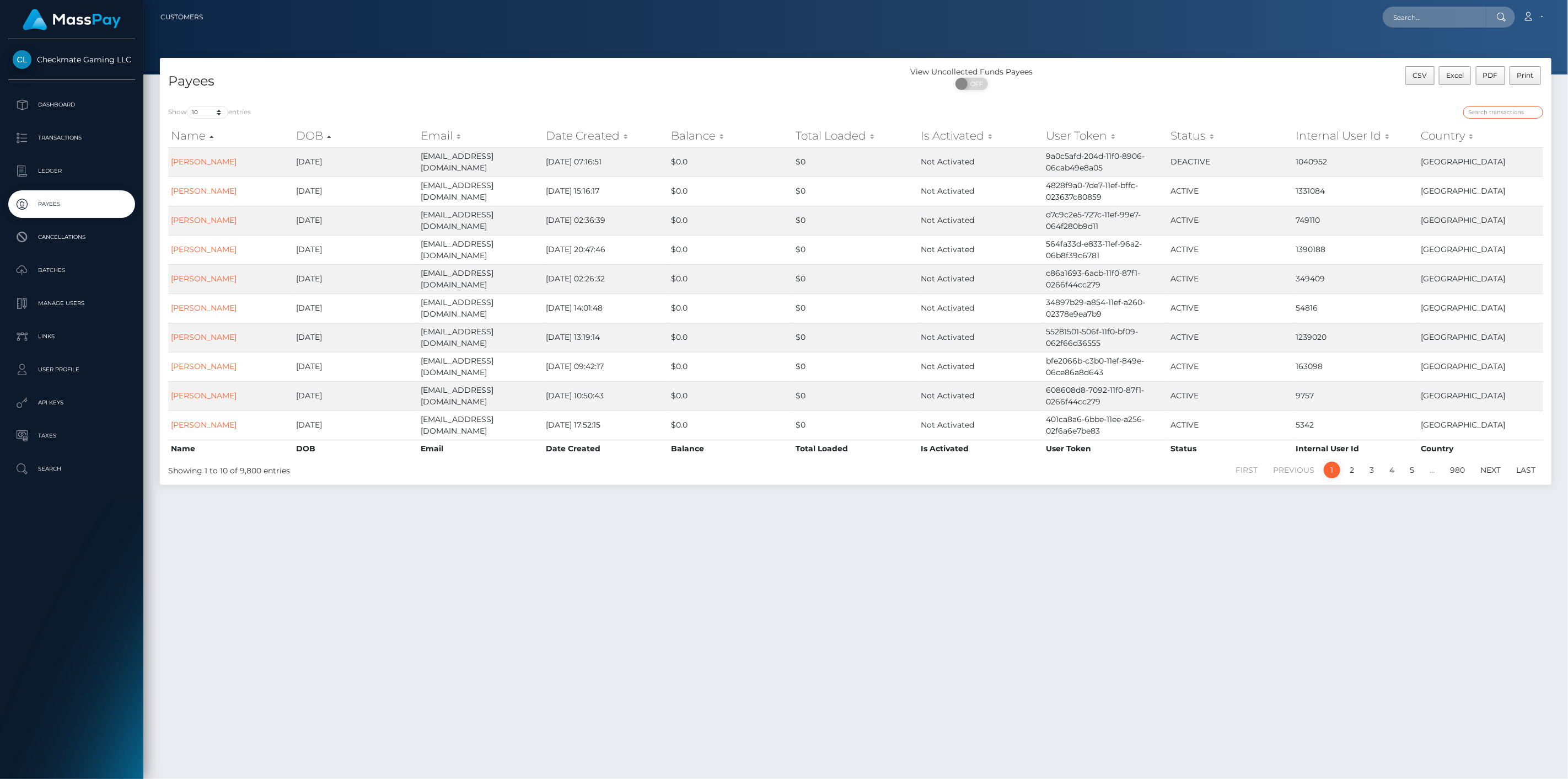
click at [1514, 106] on input "search" at bounding box center [1503, 112] width 80 height 13
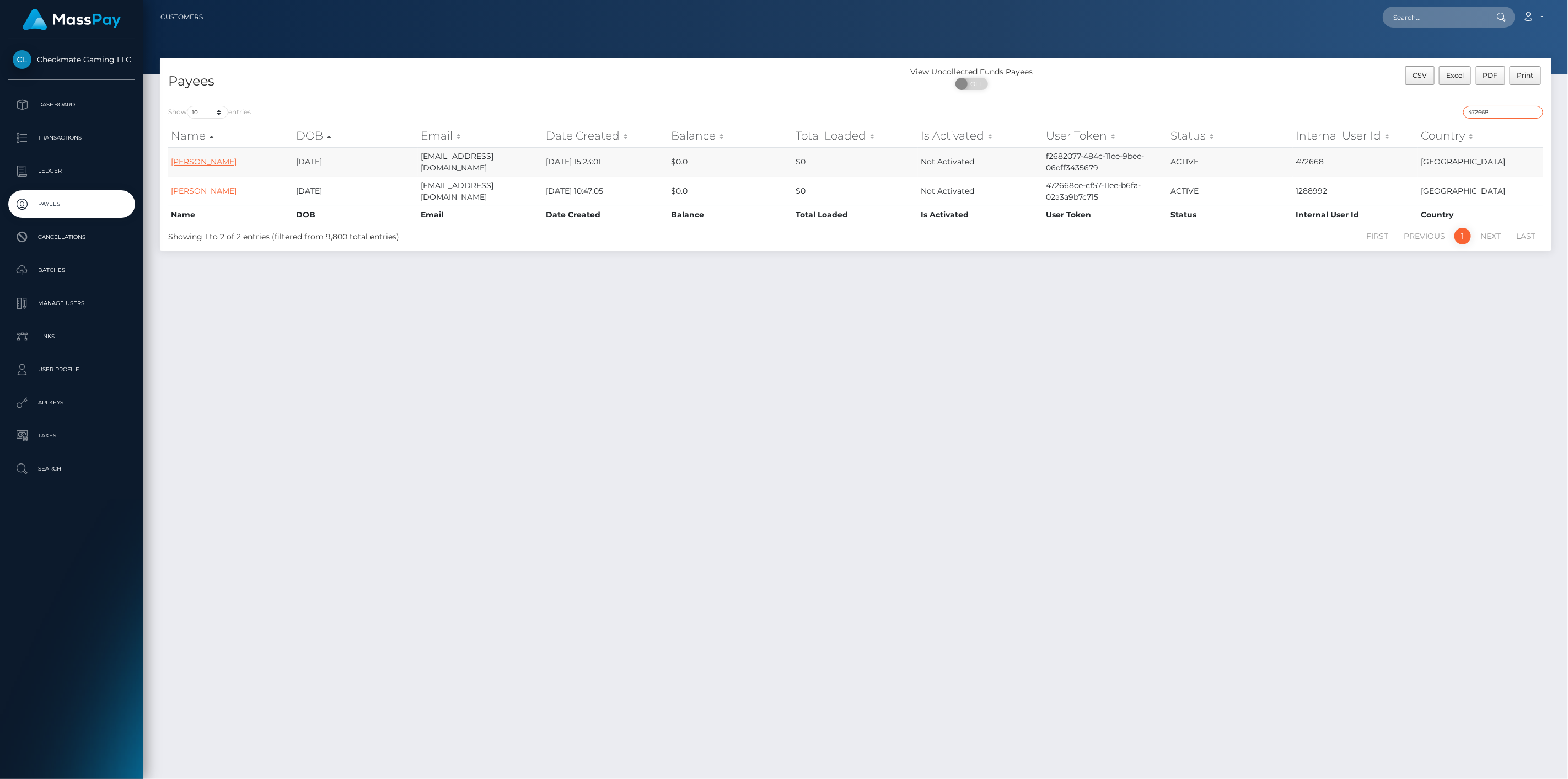
type input "472668"
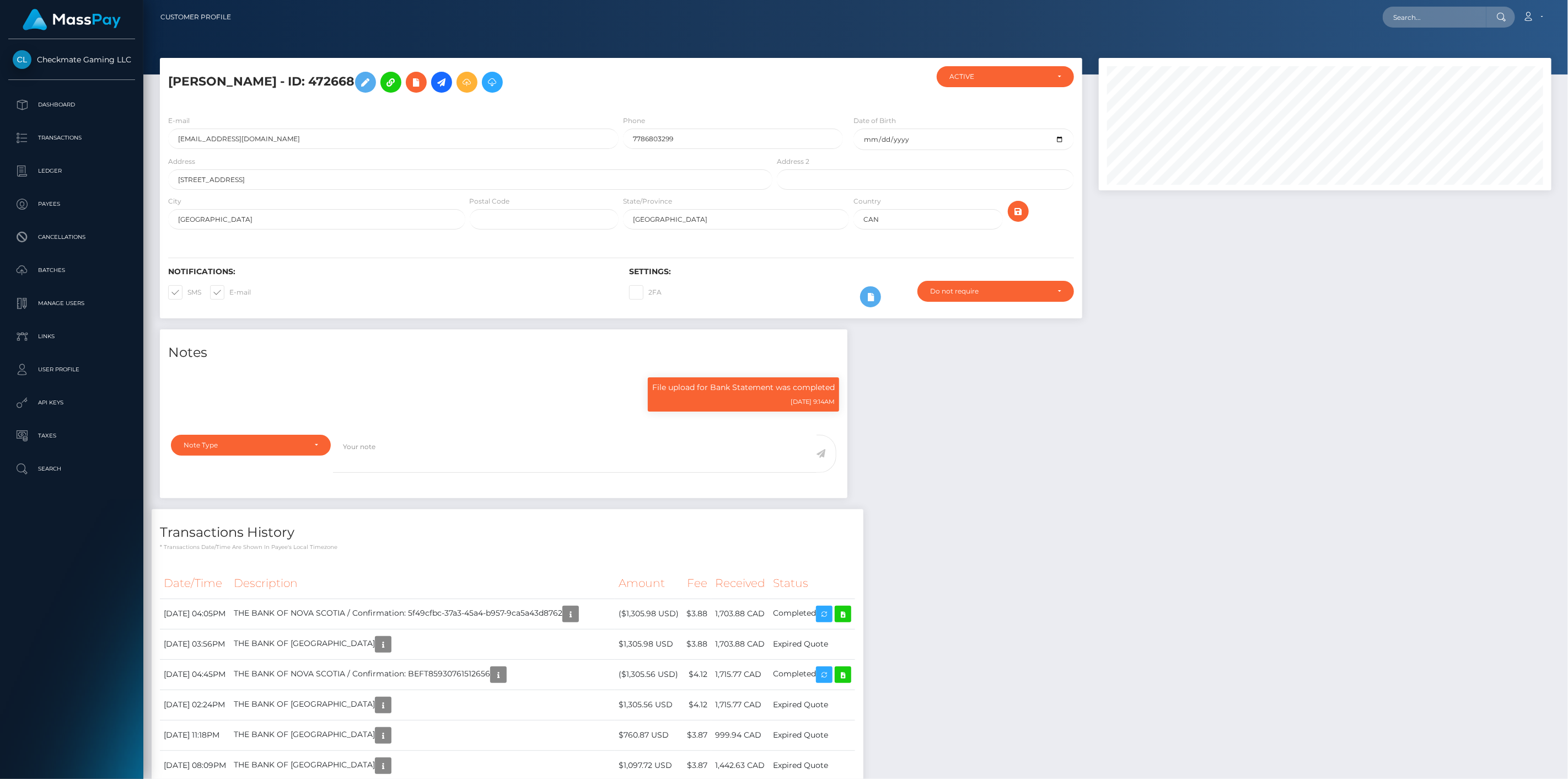
scroll to position [132, 453]
drag, startPoint x: 681, startPoint y: 137, endPoint x: 644, endPoint y: 138, distance: 37.0
click at [644, 138] on input "7786803299" at bounding box center [733, 138] width 220 height 20
click at [644, 139] on input "7786803299" at bounding box center [733, 138] width 220 height 20
